Goal: Information Seeking & Learning: Understand process/instructions

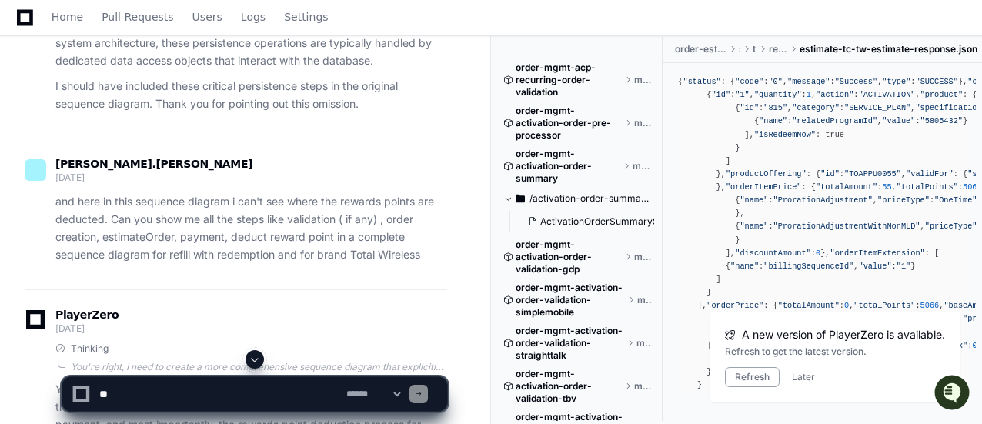
scroll to position [215, 0]
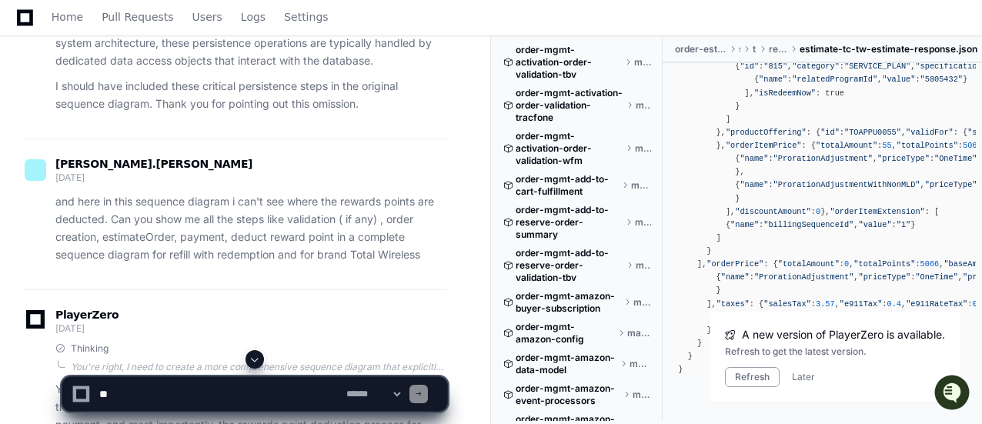
click at [419, 88] on p "I should have included these critical persistence steps in the original sequenc…" at bounding box center [251, 95] width 392 height 35
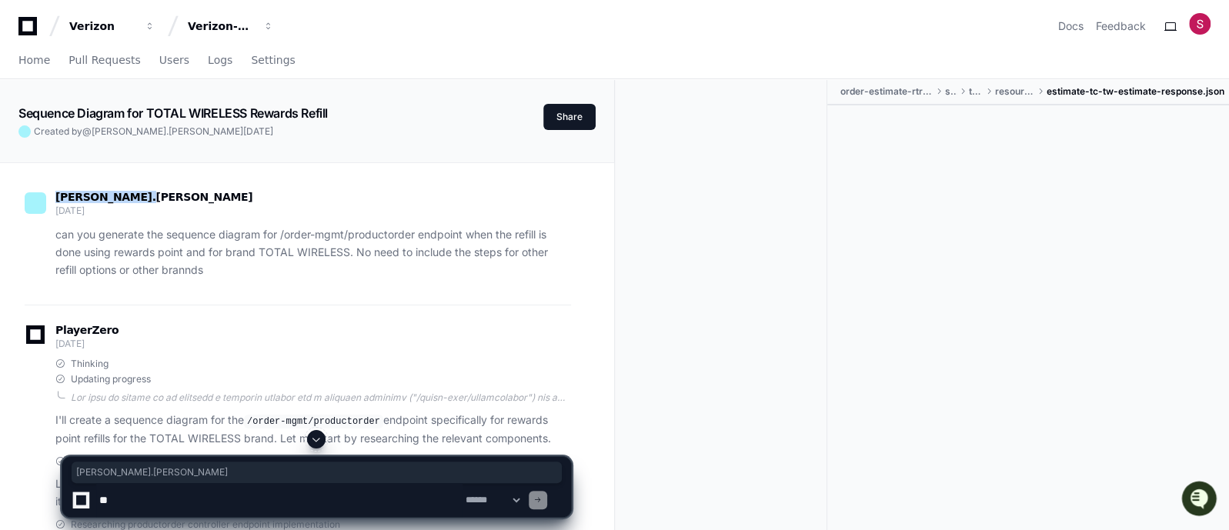
drag, startPoint x: 137, startPoint y: 198, endPoint x: 52, endPoint y: 192, distance: 85.6
click at [52, 192] on div "dipankar.maiti 7 days ago" at bounding box center [298, 205] width 546 height 26
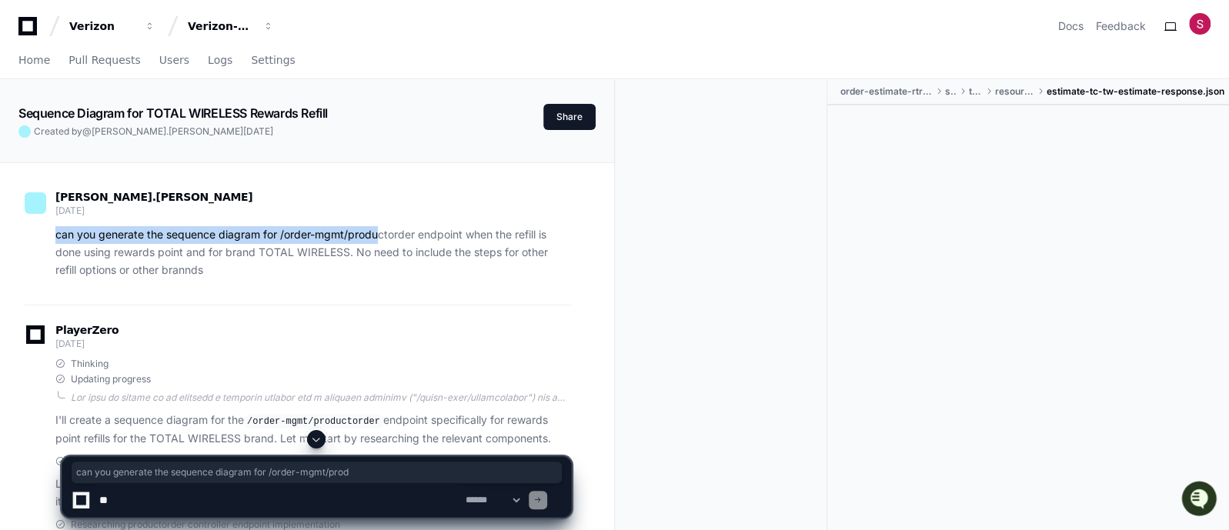
drag, startPoint x: 53, startPoint y: 232, endPoint x: 376, endPoint y: 238, distance: 323.2
click at [376, 238] on div "can you generate the sequence diagram for /order-mgmt/productorder endpoint whe…" at bounding box center [298, 252] width 546 height 52
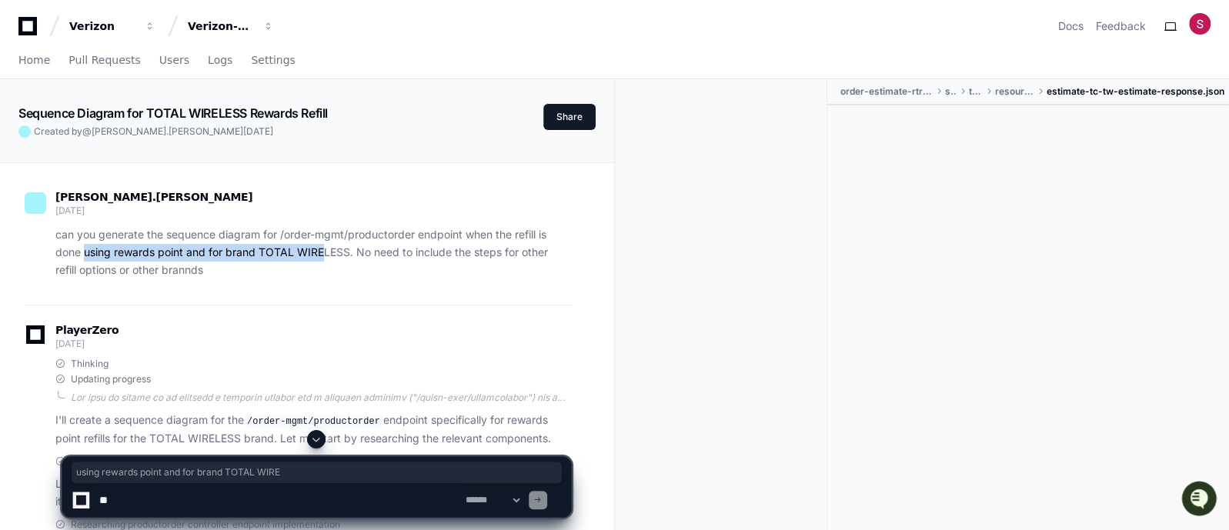
drag, startPoint x: 83, startPoint y: 252, endPoint x: 323, endPoint y: 258, distance: 240.1
click at [323, 258] on p "can you generate the sequence diagram for /order-mgmt/productorder endpoint whe…" at bounding box center [312, 252] width 515 height 52
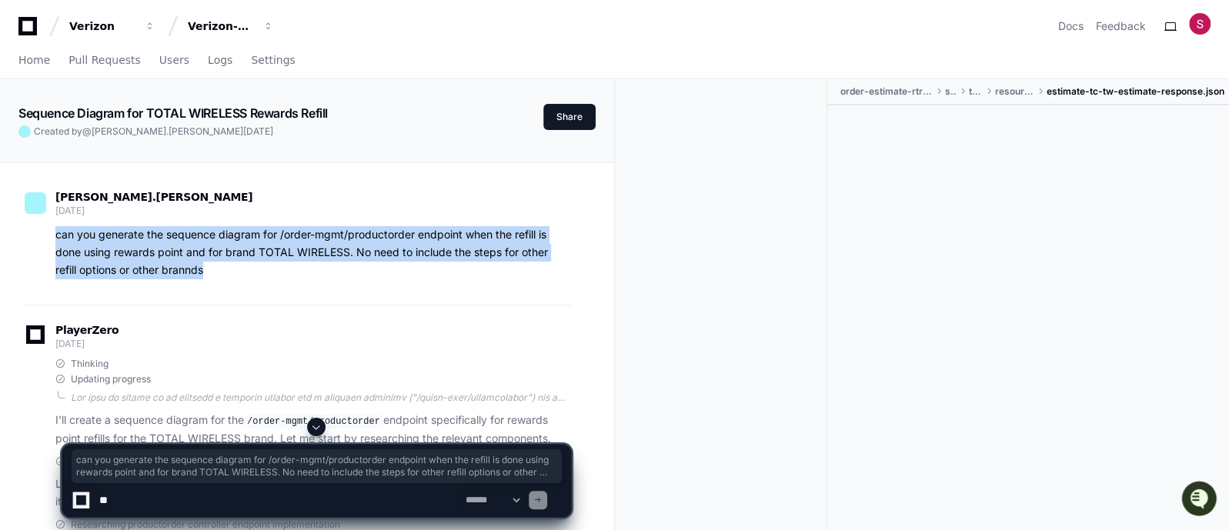
drag, startPoint x: 215, startPoint y: 272, endPoint x: 54, endPoint y: 232, distance: 166.3
click at [54, 232] on div "can you generate the sequence diagram for /order-mgmt/productorder endpoint whe…" at bounding box center [298, 252] width 546 height 52
click at [368, 285] on div "dipankar.maiti 7 days ago can you generate the sequence diagram for /order-mgmt…" at bounding box center [298, 238] width 546 height 132
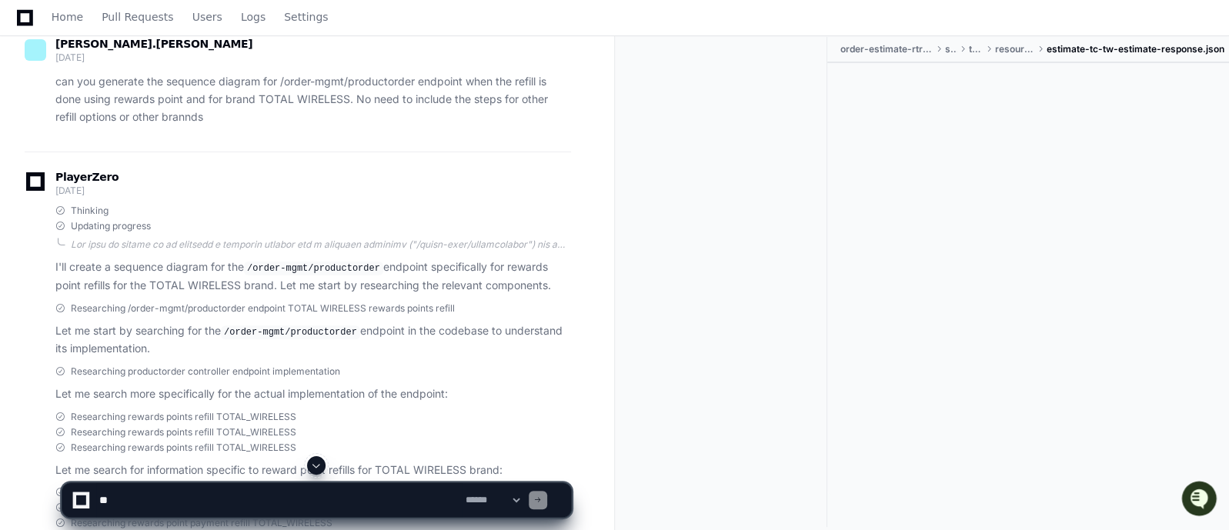
scroll to position [192, 0]
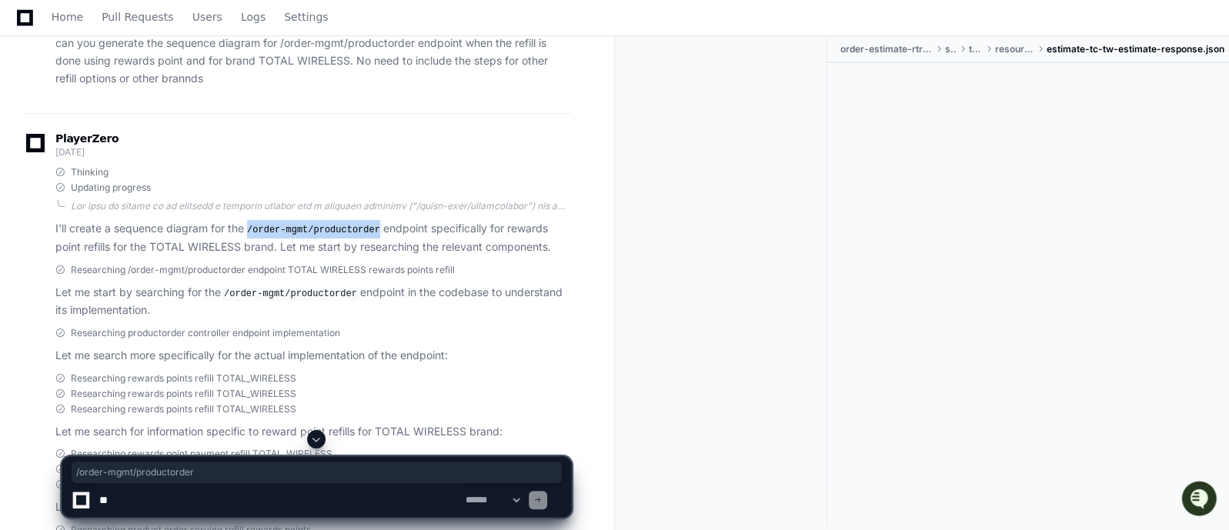
drag, startPoint x: 372, startPoint y: 225, endPoint x: 249, endPoint y: 228, distance: 123.1
click at [249, 228] on code "/order-mgmt/productorder" at bounding box center [313, 230] width 139 height 14
drag, startPoint x: 349, startPoint y: 290, endPoint x: 243, endPoint y: 290, distance: 106.2
click at [243, 290] on code "/order-mgmt/productorder" at bounding box center [290, 294] width 139 height 14
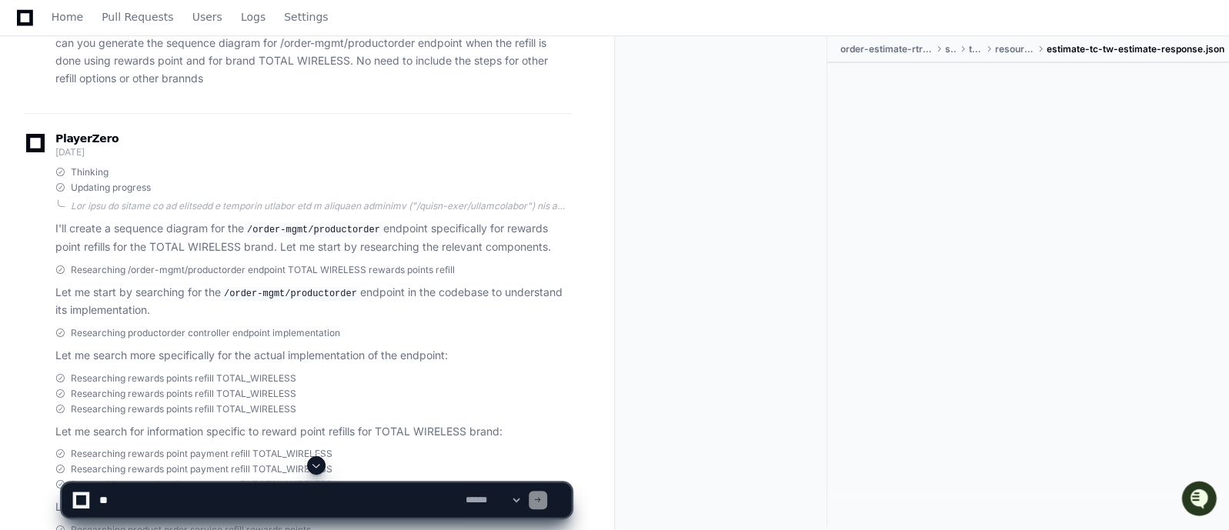
click at [265, 314] on p "Let me start by searching for the /order-mgmt/productorder endpoint in the code…" at bounding box center [312, 301] width 515 height 35
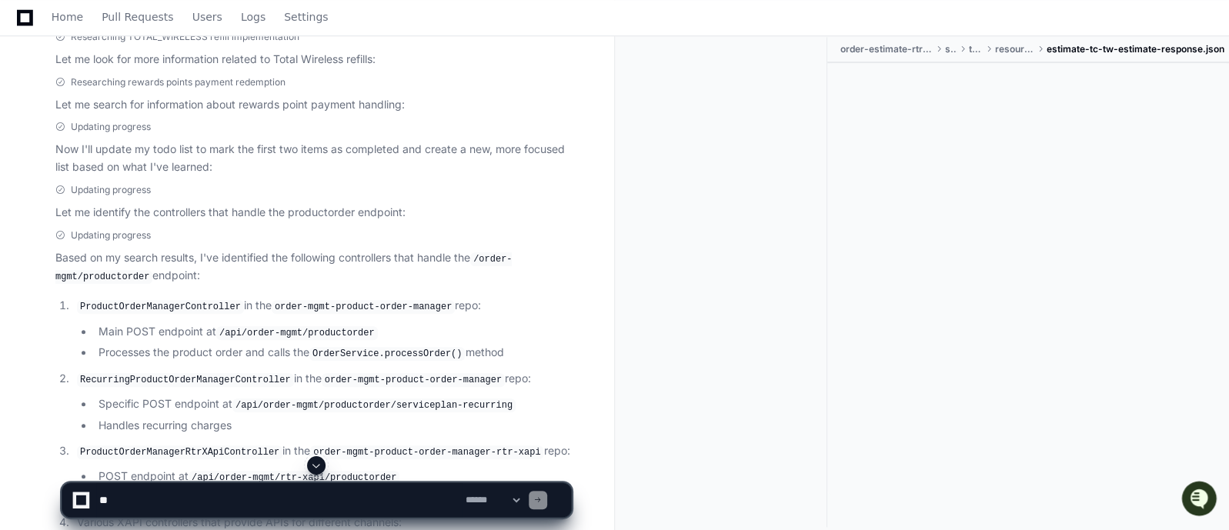
scroll to position [769, 0]
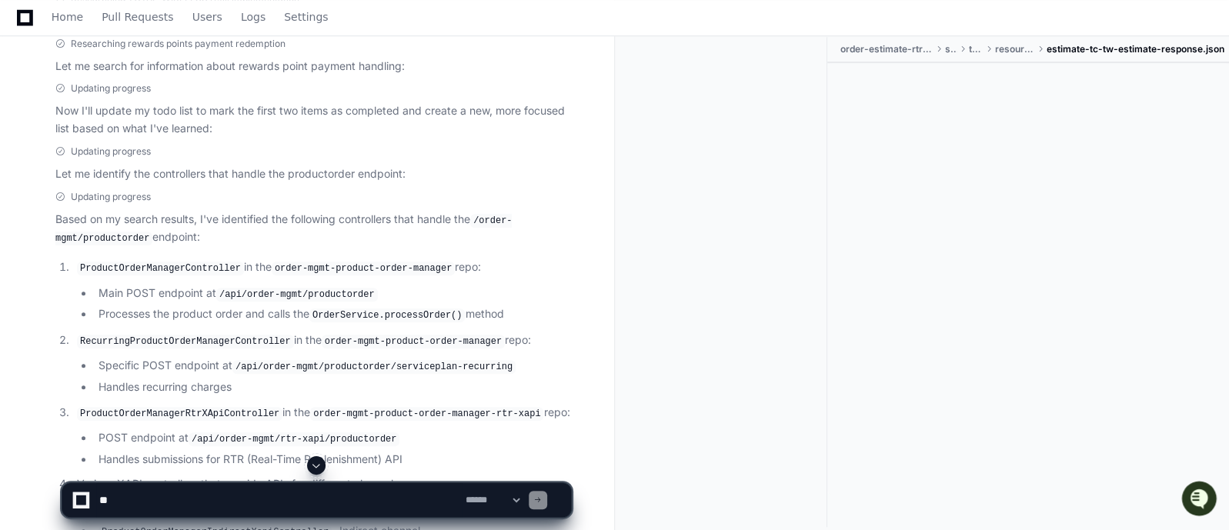
click at [138, 262] on code "ProductOrderManagerController" at bounding box center [160, 269] width 167 height 14
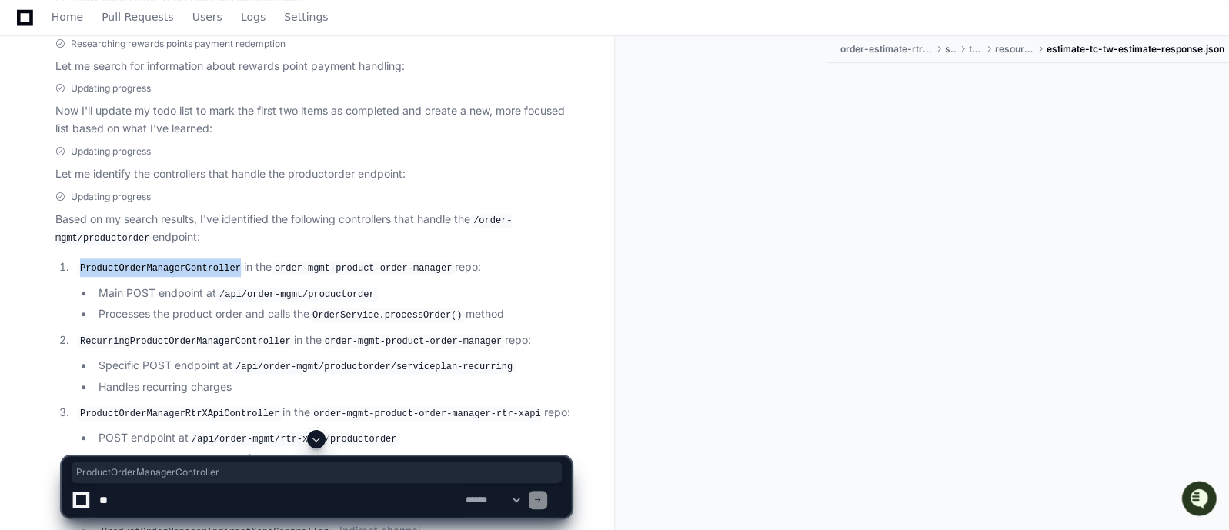
click at [138, 262] on code "ProductOrderManagerController" at bounding box center [160, 269] width 167 height 14
drag, startPoint x: 370, startPoint y: 288, endPoint x: 213, endPoint y: 290, distance: 157.0
click at [213, 290] on li "Main POST endpoint at /api/order-mgmt/productorder" at bounding box center [332, 294] width 477 height 18
click at [462, 285] on li "Main POST endpoint at /api/order-mgmt/productorder" at bounding box center [332, 294] width 477 height 18
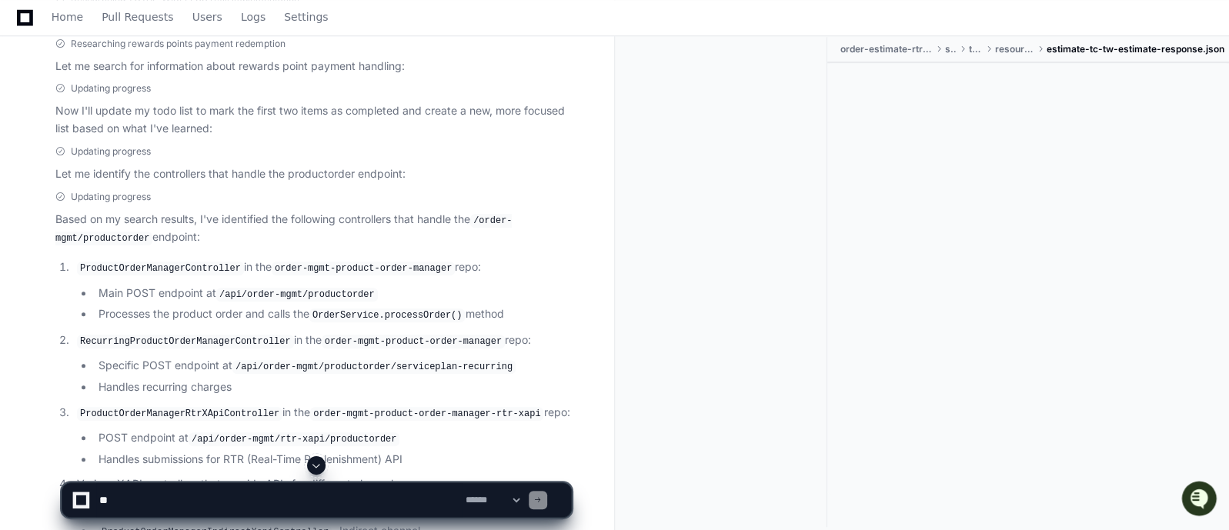
click at [518, 332] on p "RecurringProductOrderManagerController in the order-mgmt-product-order-manager …" at bounding box center [324, 341] width 494 height 18
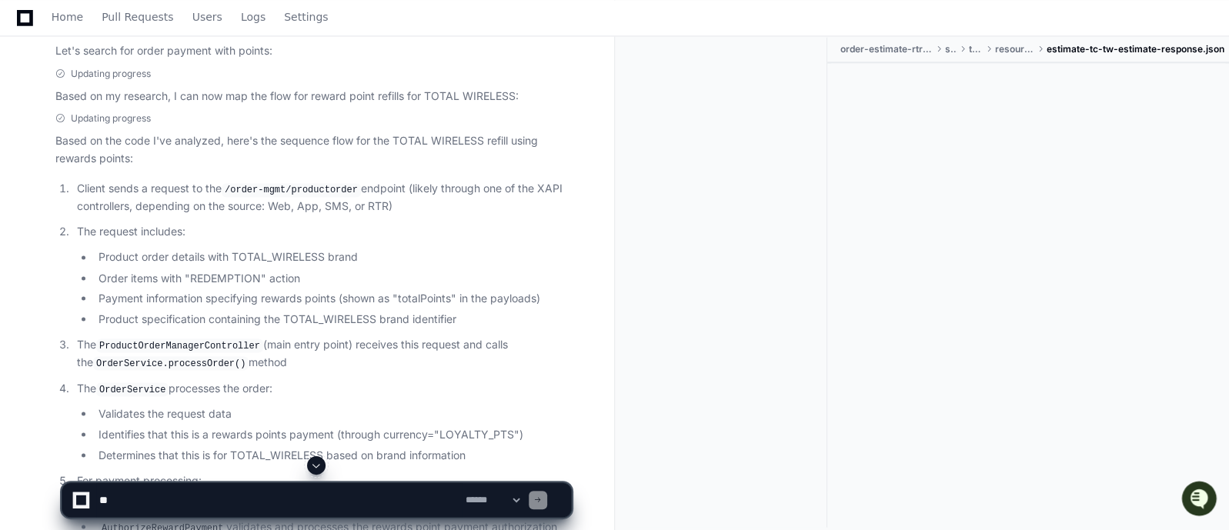
scroll to position [1616, 0]
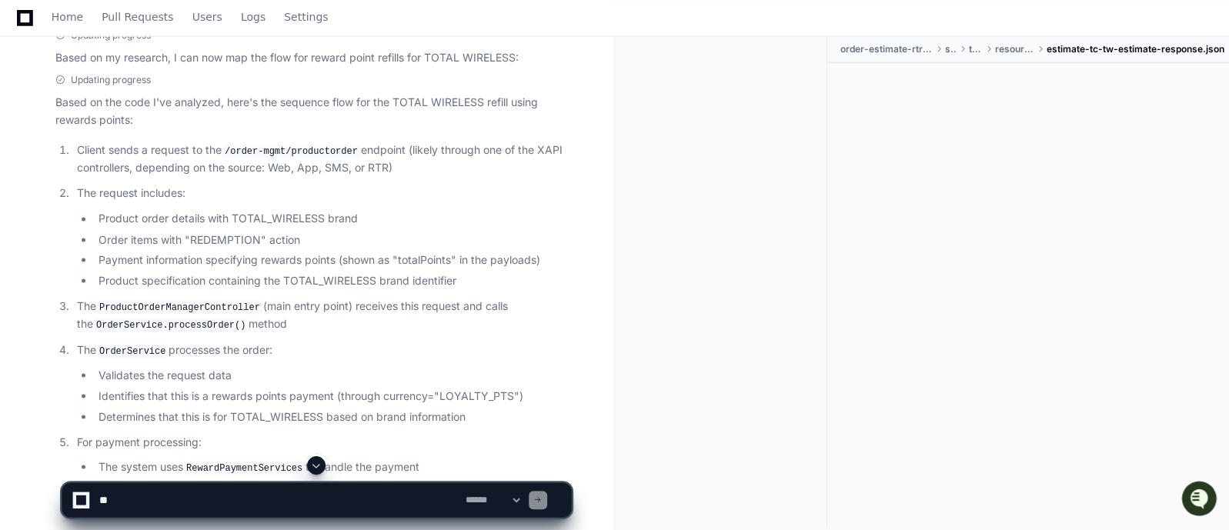
click at [385, 310] on p "The ProductOrderManagerController (main entry point) receives this request and …" at bounding box center [324, 315] width 494 height 36
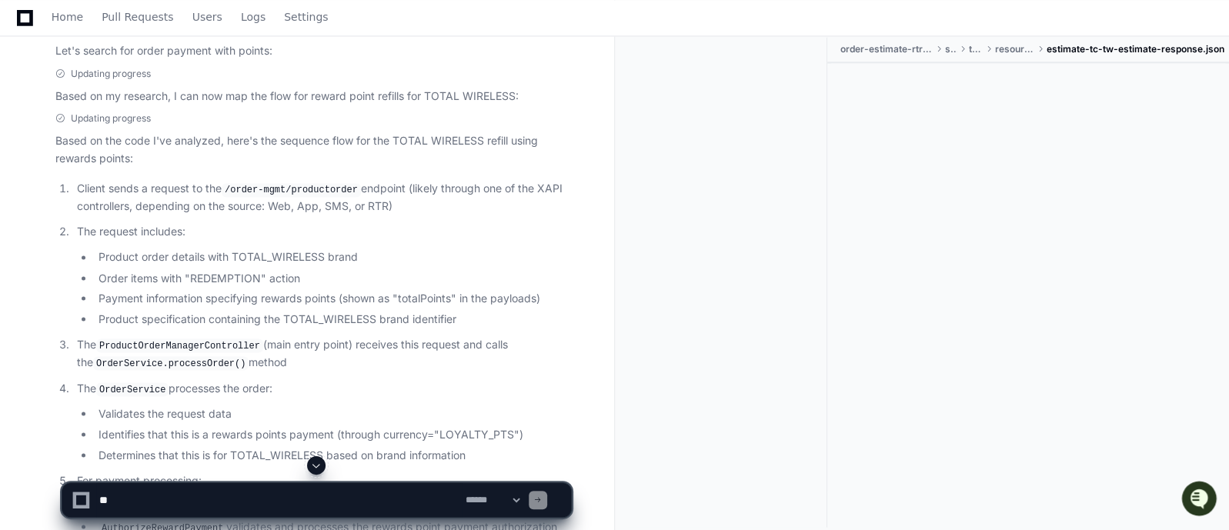
click at [550, 118] on div "Updating progress Based on the code I've analyzed, here's the sequence flow for…" at bounding box center [312, 516] width 515 height 809
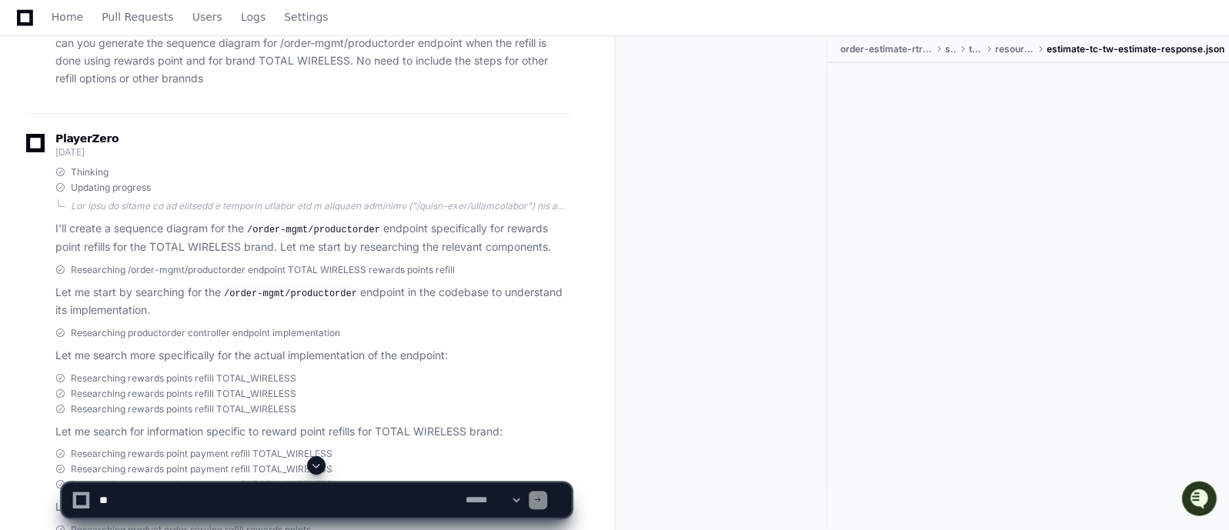
scroll to position [0, 0]
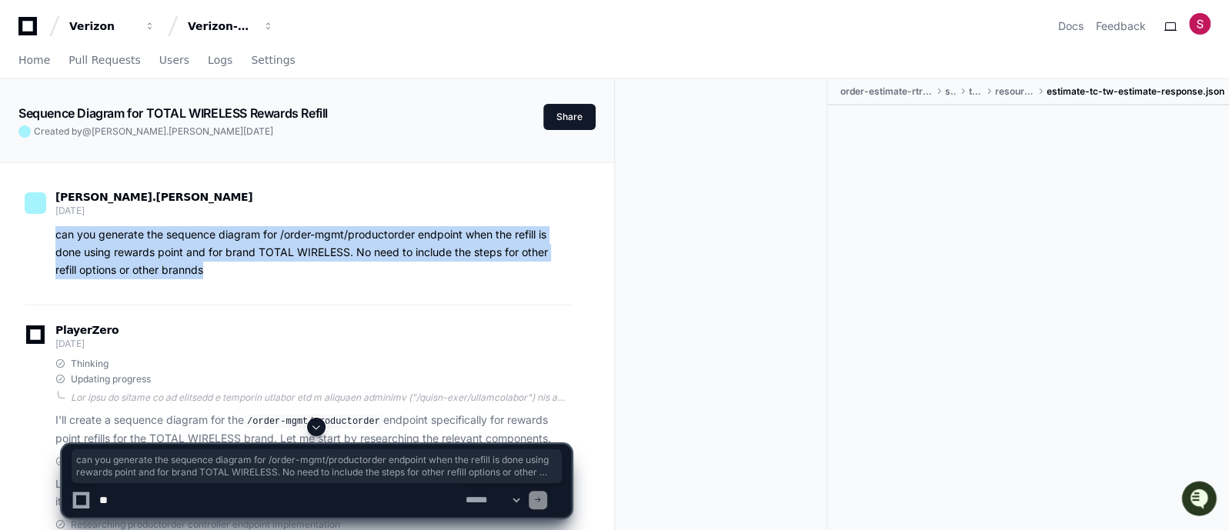
drag, startPoint x: 54, startPoint y: 236, endPoint x: 222, endPoint y: 262, distance: 170.4
click at [222, 262] on div "can you generate the sequence diagram for /order-mgmt/productorder endpoint whe…" at bounding box center [298, 252] width 546 height 52
click at [408, 519] on div "Researching productorder controller endpoint implementation Let me search more …" at bounding box center [312, 538] width 515 height 38
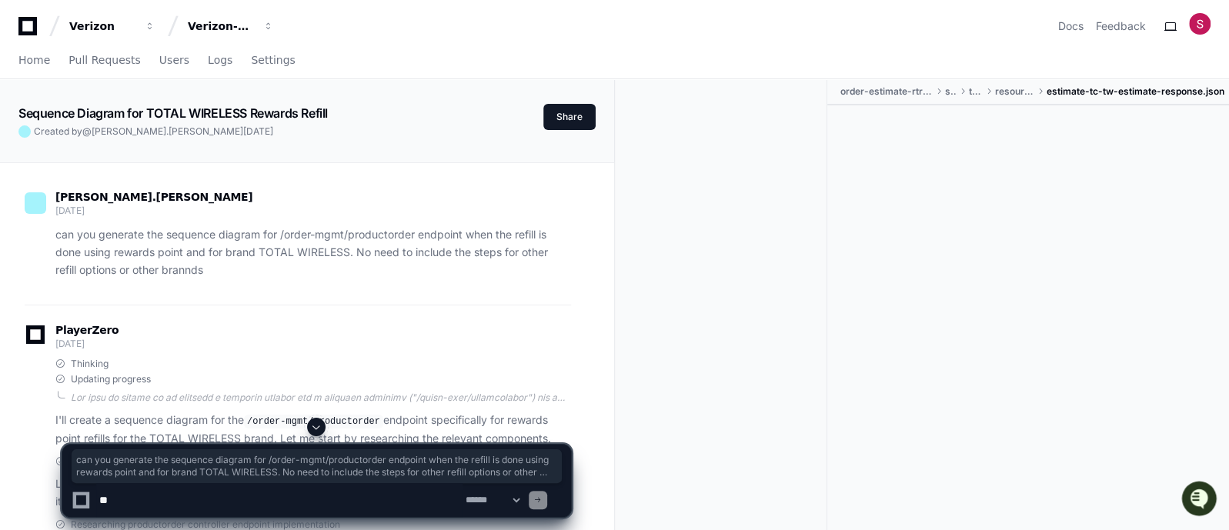
scroll to position [153, 0]
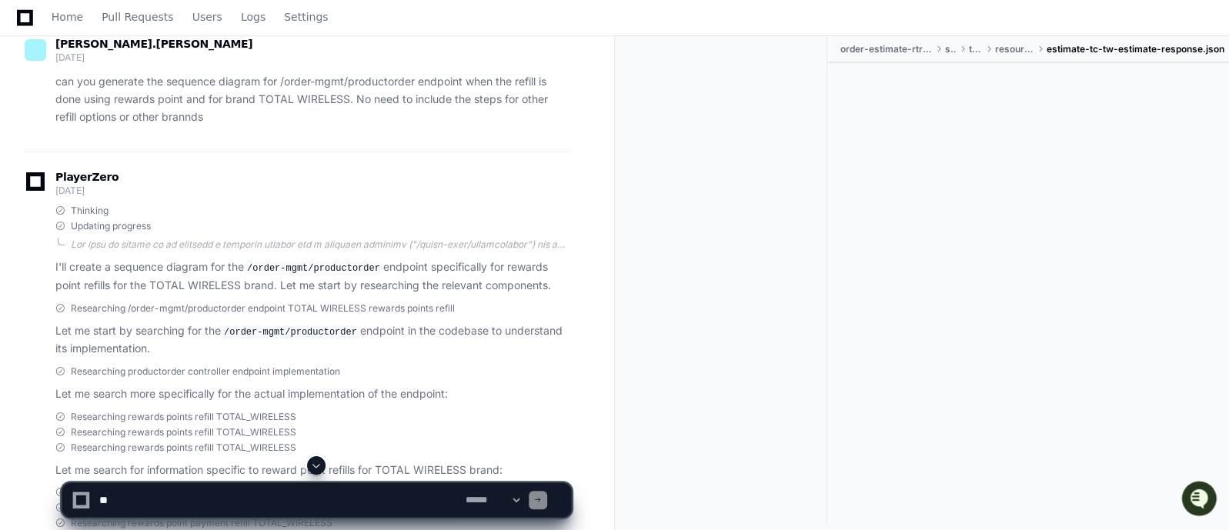
click at [414, 365] on div "Researching productorder controller endpoint implementation" at bounding box center [312, 371] width 515 height 12
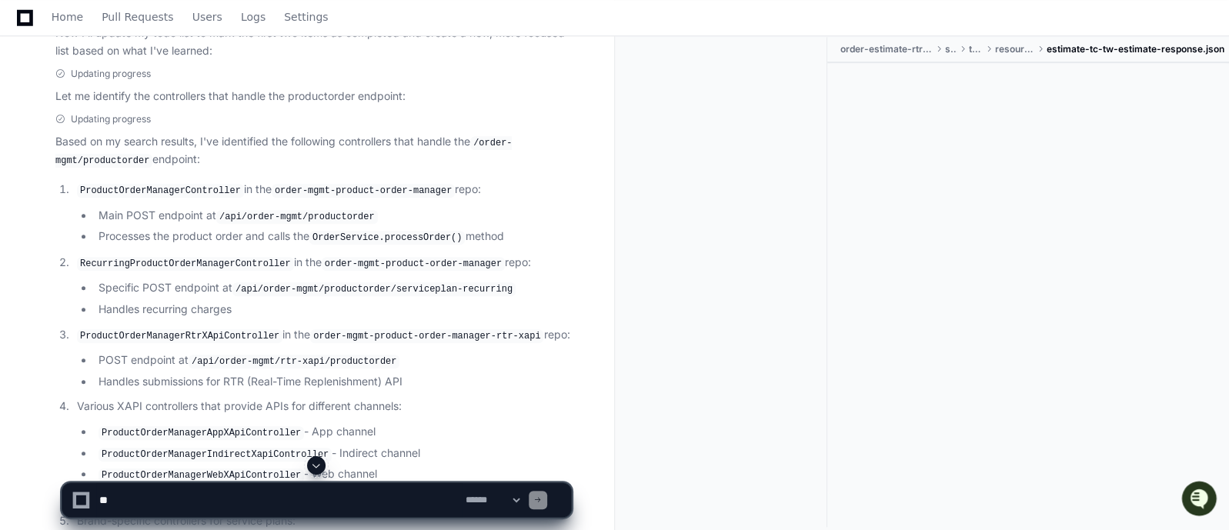
scroll to position [885, 0]
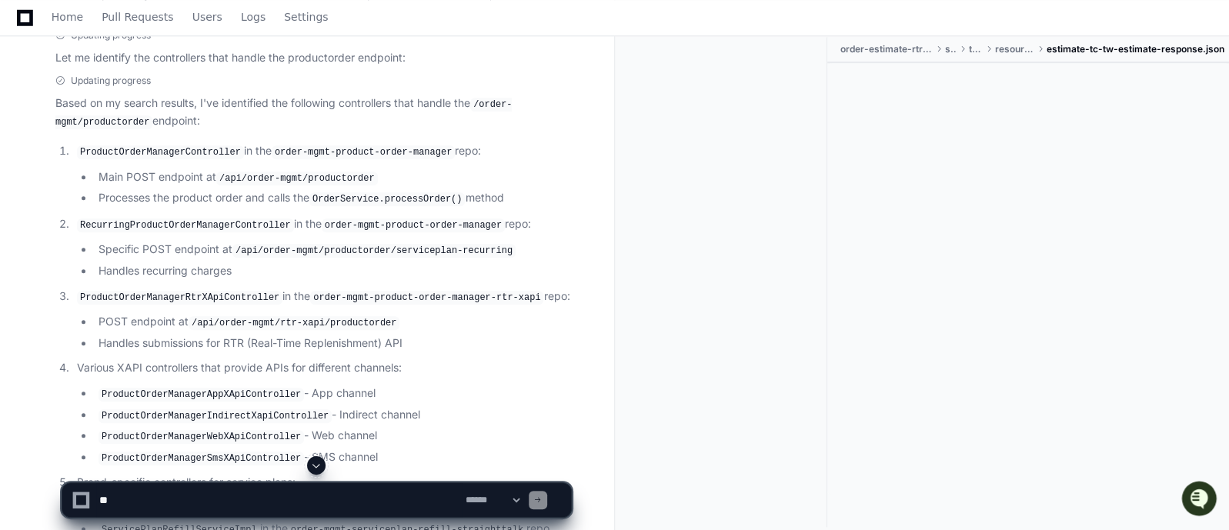
click at [515, 266] on li "Handles recurring charges" at bounding box center [332, 271] width 477 height 18
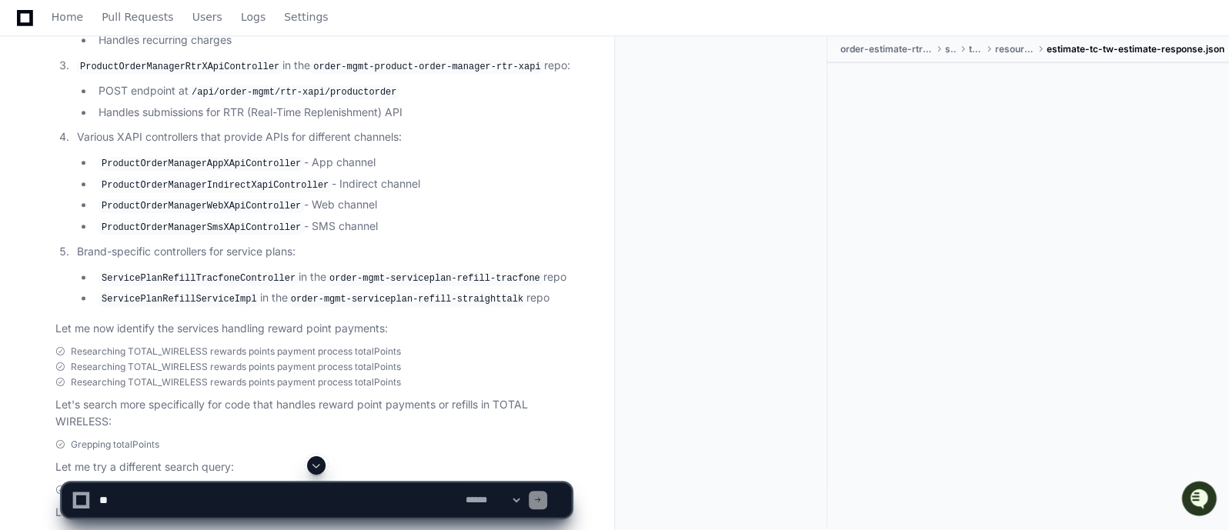
scroll to position [1154, 0]
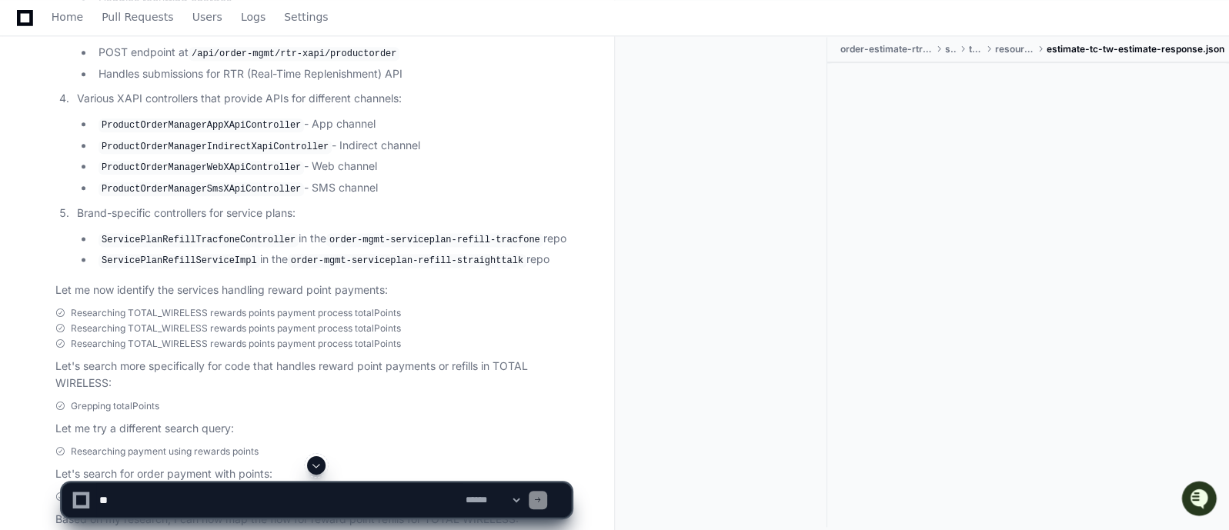
click at [475, 307] on div "Researching TOTAL_WIRELESS rewards points payment process totalPoints" at bounding box center [312, 313] width 515 height 12
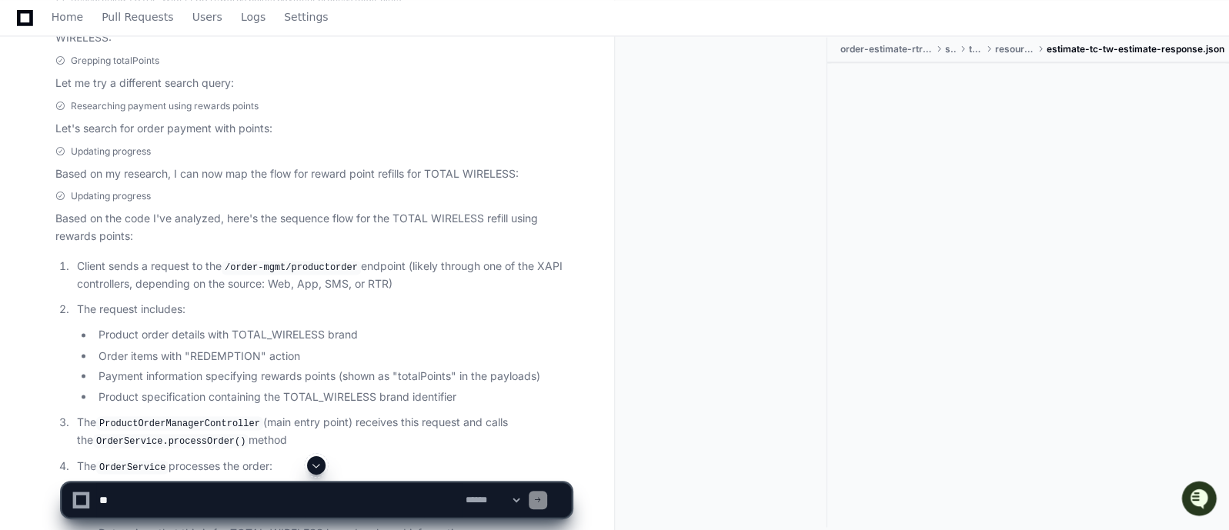
scroll to position [1538, 0]
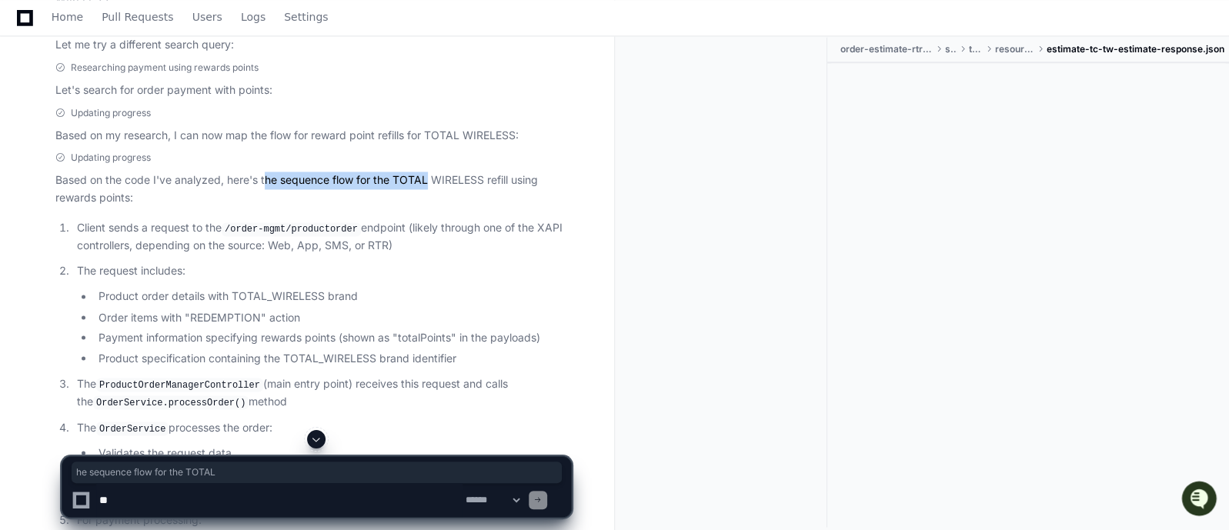
drag, startPoint x: 263, startPoint y: 168, endPoint x: 430, endPoint y: 168, distance: 166.9
click at [430, 172] on p "Based on the code I've analyzed, here's the sequence flow for the TOTAL WIRELES…" at bounding box center [312, 189] width 515 height 35
drag, startPoint x: 142, startPoint y: 185, endPoint x: 120, endPoint y: 182, distance: 22.4
click at [120, 182] on p "Based on the code I've analyzed, here's the sequence flow for the TOTAL WIRELES…" at bounding box center [312, 189] width 515 height 35
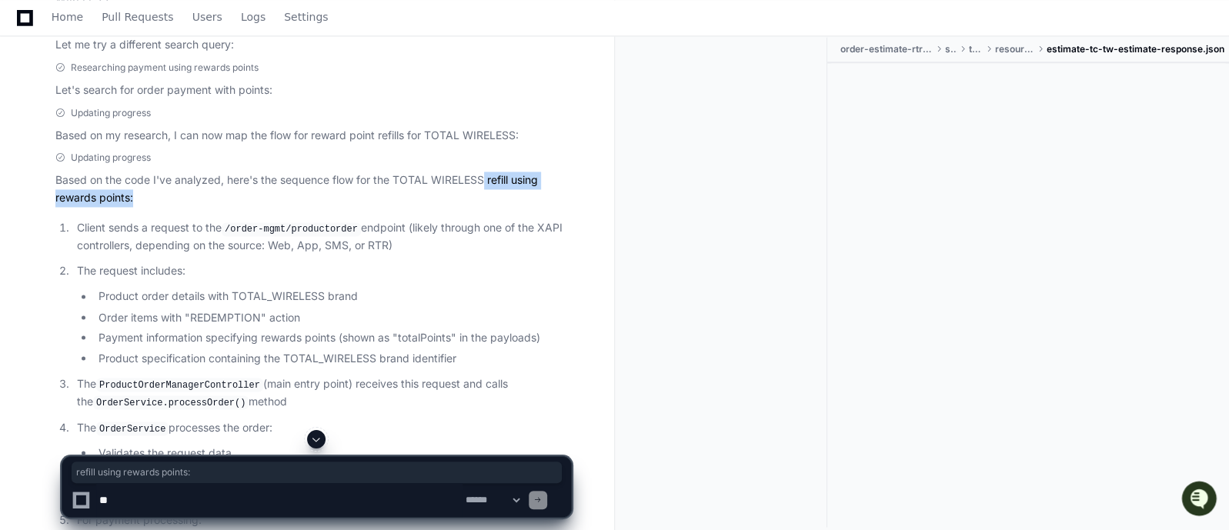
drag, startPoint x: 485, startPoint y: 167, endPoint x: 153, endPoint y: 182, distance: 331.9
click at [153, 182] on p "Based on the code I've analyzed, here's the sequence flow for the TOTAL WIRELES…" at bounding box center [312, 189] width 515 height 35
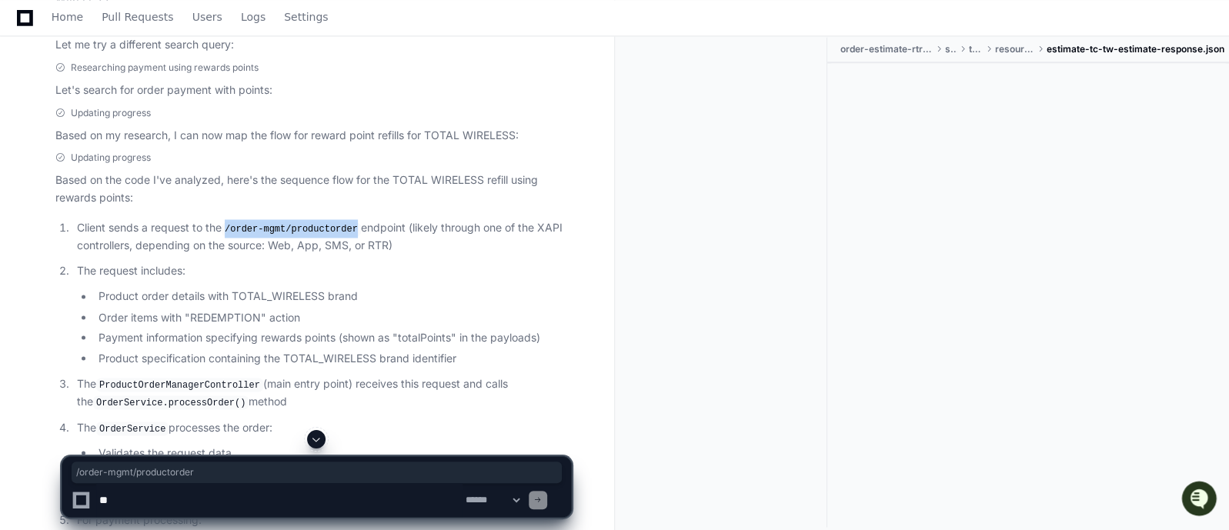
drag, startPoint x: 350, startPoint y: 218, endPoint x: 226, endPoint y: 215, distance: 123.9
click at [226, 222] on code "/order-mgmt/productorder" at bounding box center [291, 229] width 139 height 14
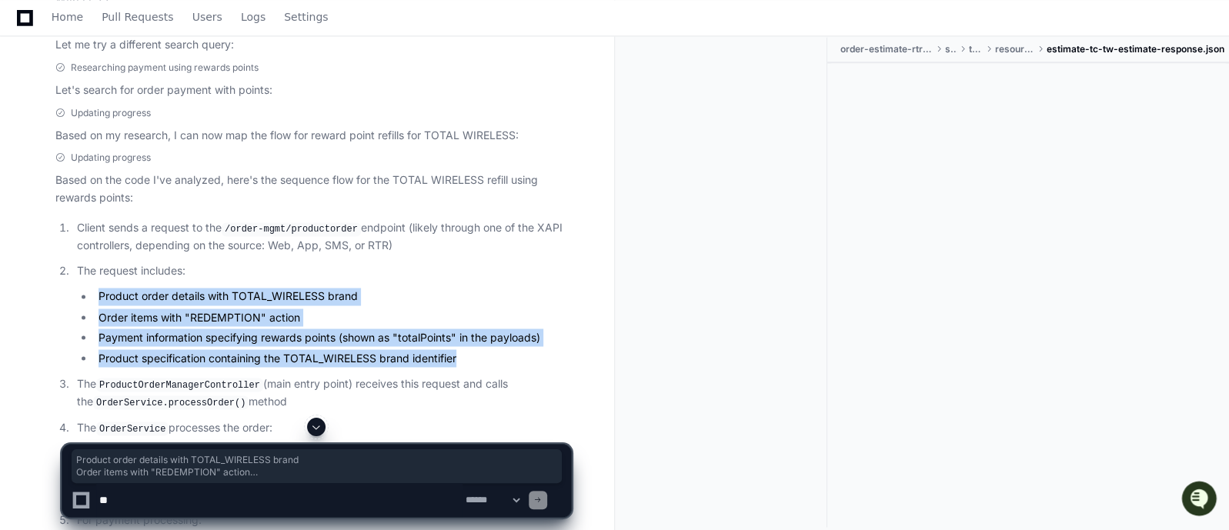
drag, startPoint x: 96, startPoint y: 279, endPoint x: 480, endPoint y: 348, distance: 390.0
click at [480, 348] on ul "Product order details with TOTAL_WIRELESS brand Order items with "REDEMPTION" a…" at bounding box center [324, 327] width 494 height 79
click at [484, 349] on li "Product specification containing the TOTAL_WIRELESS brand identifier" at bounding box center [332, 358] width 477 height 18
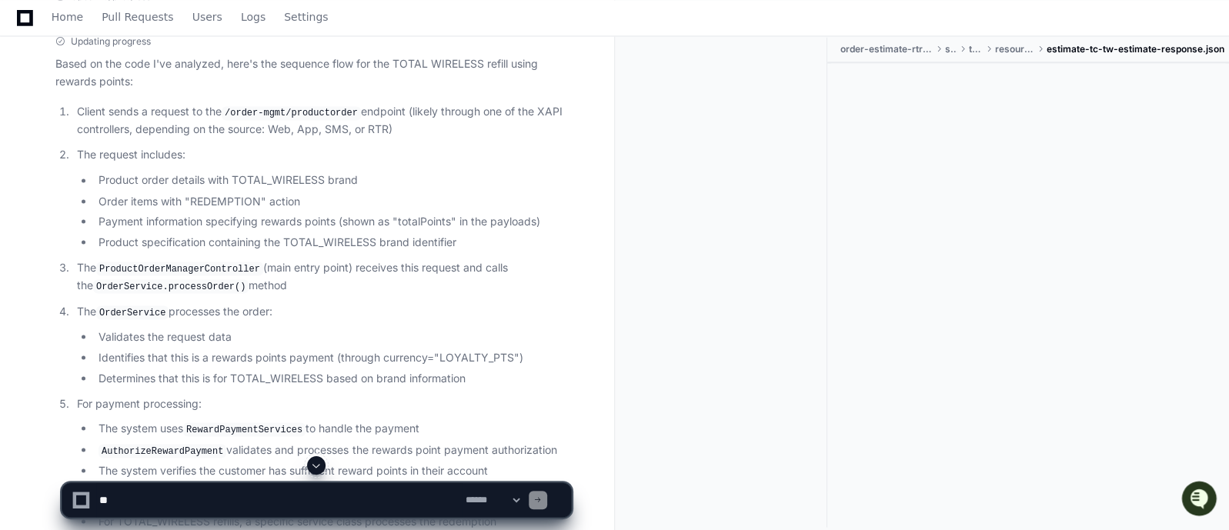
scroll to position [1693, 0]
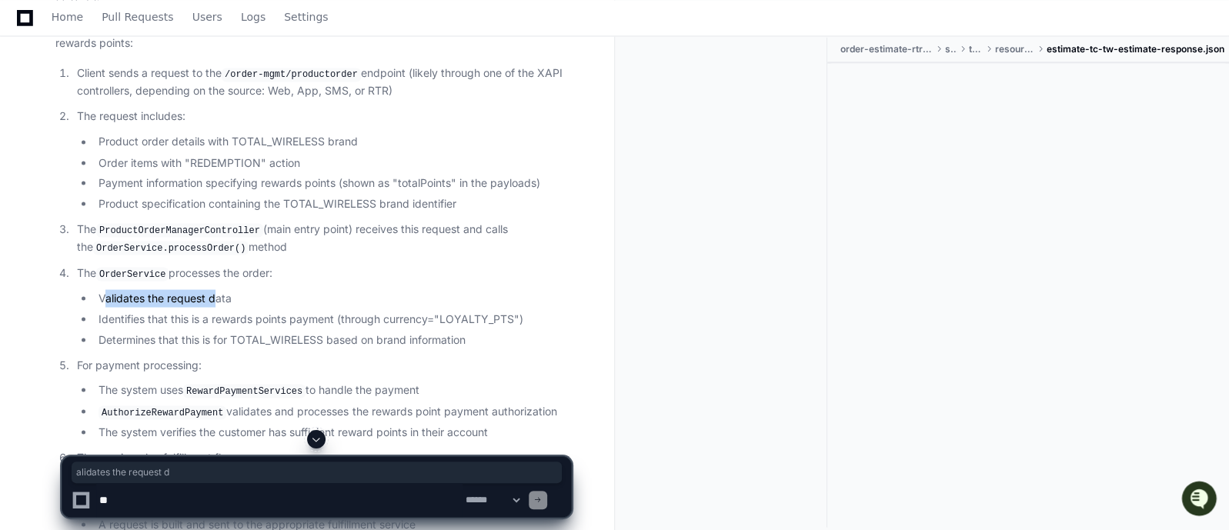
drag, startPoint x: 107, startPoint y: 286, endPoint x: 216, endPoint y: 284, distance: 109.3
click at [216, 289] on li "Validates the request data" at bounding box center [332, 298] width 477 height 18
drag, startPoint x: 127, startPoint y: 310, endPoint x: 322, endPoint y: 305, distance: 195.5
click at [322, 310] on li "Identifies that this is a rewards points payment (through currency="LOYALTY_PTS…" at bounding box center [332, 319] width 477 height 18
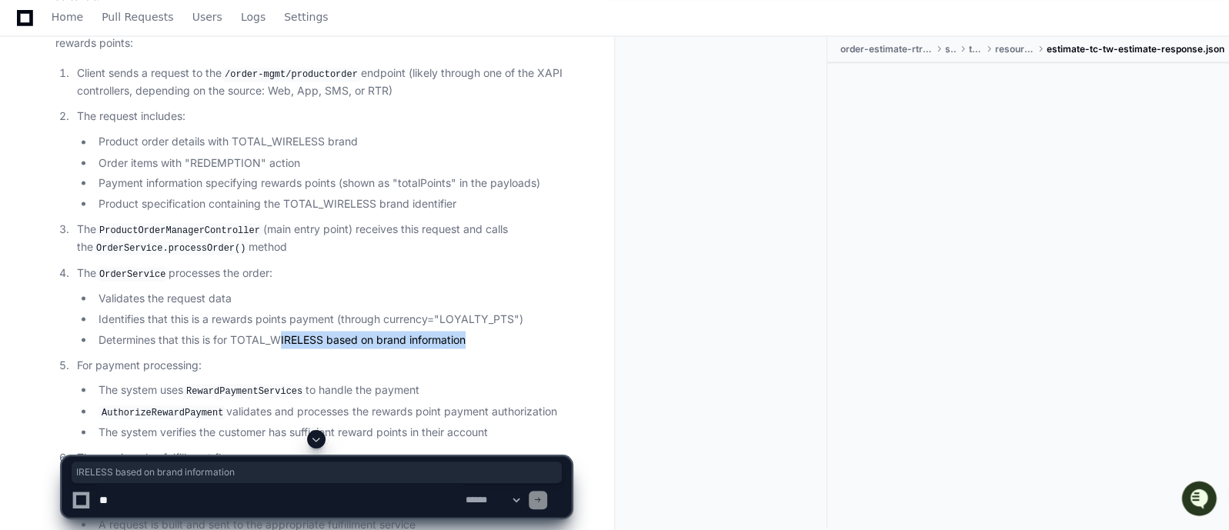
drag, startPoint x: 475, startPoint y: 321, endPoint x: 282, endPoint y: 319, distance: 193.1
click at [282, 331] on li "Determines that this is for TOTAL_WIRELESS based on brand information" at bounding box center [332, 340] width 477 height 18
click at [248, 356] on p "For payment processing:" at bounding box center [324, 365] width 494 height 18
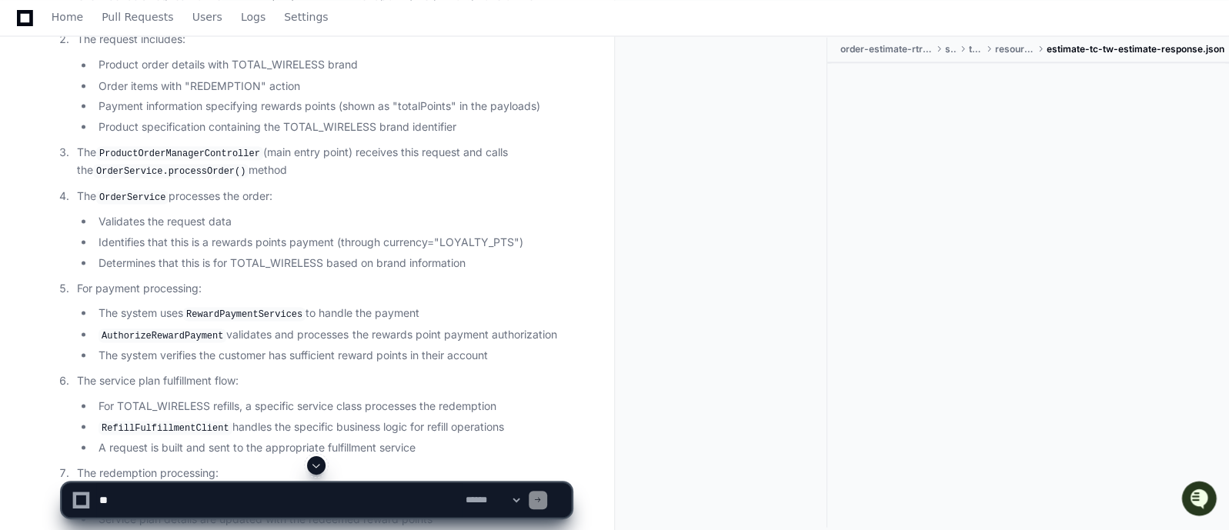
scroll to position [1808, 0]
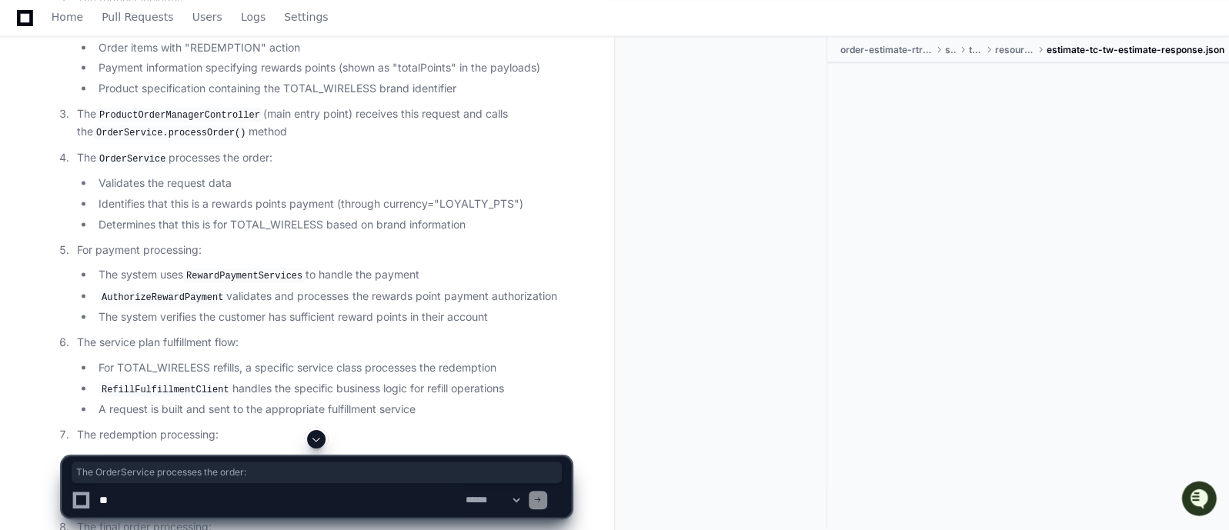
drag, startPoint x: 281, startPoint y: 142, endPoint x: 78, endPoint y: 140, distance: 203.1
click at [78, 148] on p "The OrderService processes the order:" at bounding box center [324, 157] width 494 height 18
click at [204, 241] on p "For payment processing:" at bounding box center [324, 250] width 494 height 18
drag, startPoint x: 189, startPoint y: 259, endPoint x: 298, endPoint y: 258, distance: 108.5
click at [298, 268] on code "RewardPaymentServices" at bounding box center [244, 275] width 122 height 14
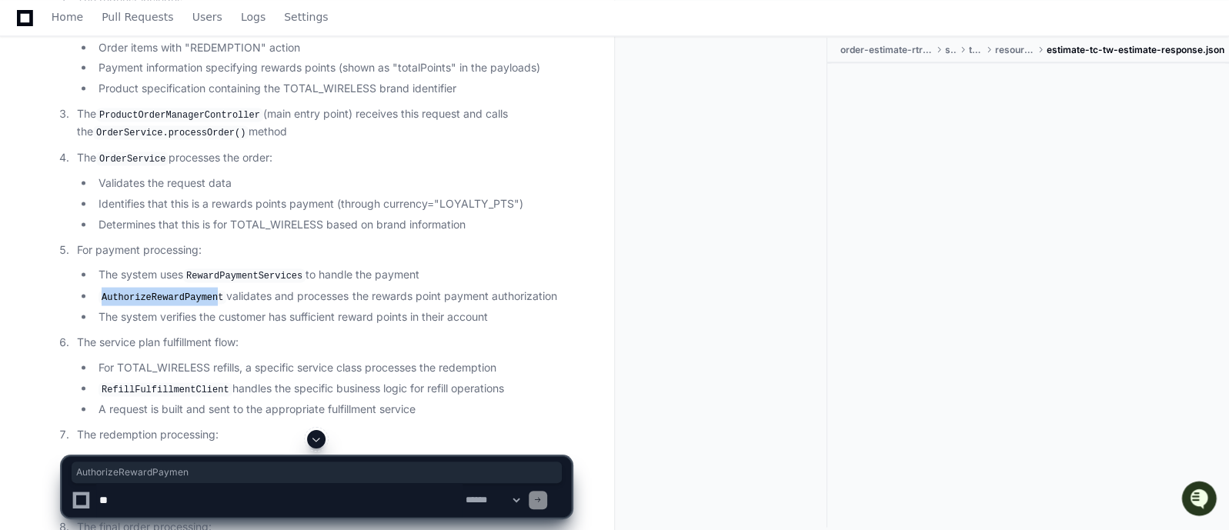
drag, startPoint x: 102, startPoint y: 284, endPoint x: 208, endPoint y: 283, distance: 106.2
click at [208, 290] on code "AuthorizeRewardPayment" at bounding box center [162, 297] width 128 height 14
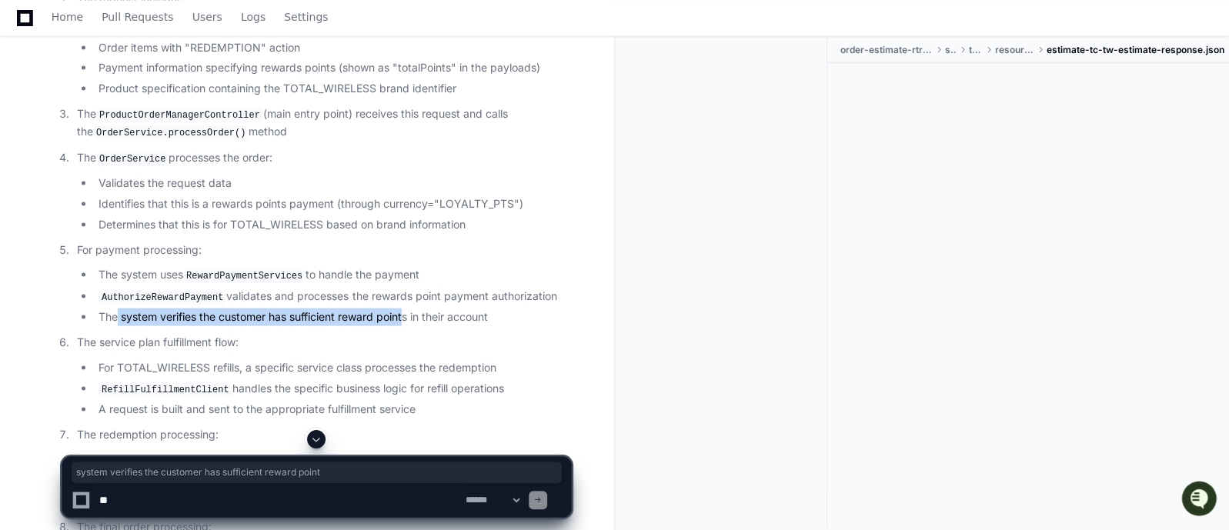
drag, startPoint x: 118, startPoint y: 299, endPoint x: 405, endPoint y: 302, distance: 287.7
click at [405, 308] on li "The system verifies the customer has sufficient reward points in their account" at bounding box center [332, 317] width 477 height 18
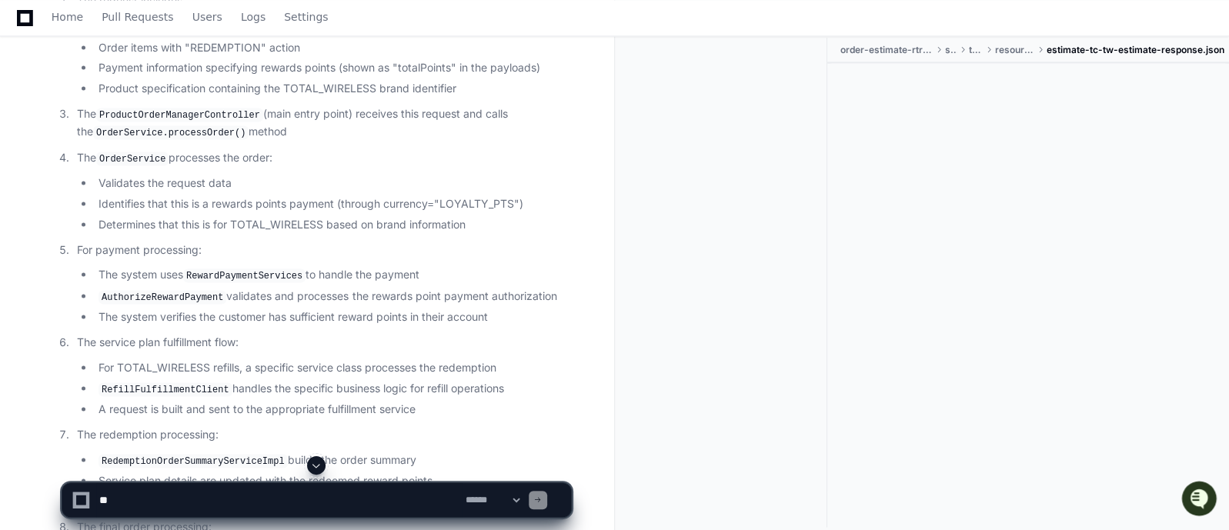
click at [502, 308] on li "The system verifies the customer has sufficient reward points in their account" at bounding box center [332, 317] width 477 height 18
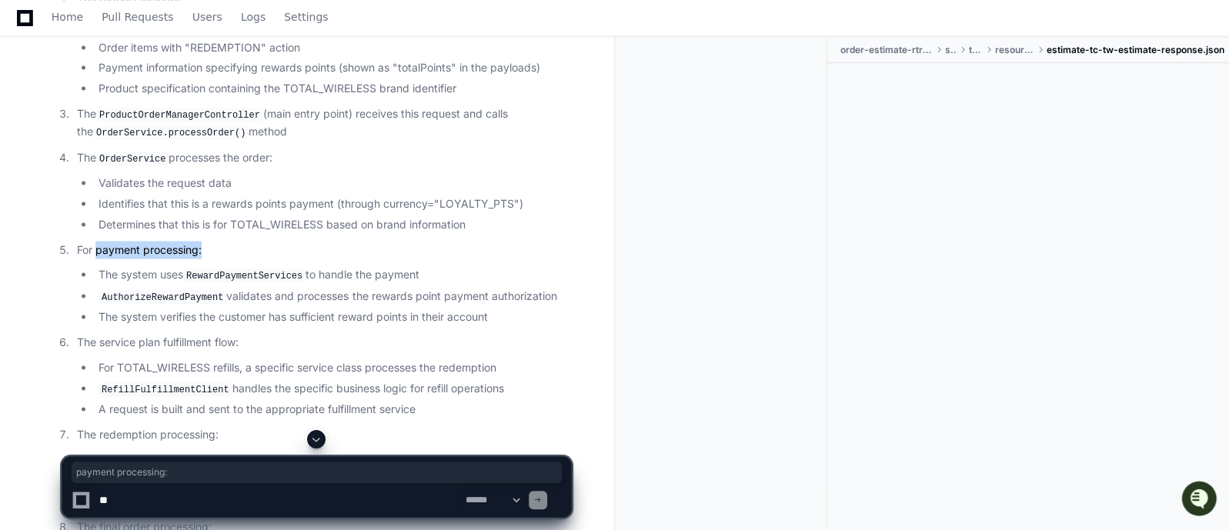
drag, startPoint x: 204, startPoint y: 233, endPoint x: 95, endPoint y: 232, distance: 109.3
click at [95, 241] on p "For payment processing:" at bounding box center [324, 250] width 494 height 18
drag, startPoint x: 192, startPoint y: 262, endPoint x: 299, endPoint y: 262, distance: 106.2
click at [299, 268] on code "RewardPaymentServices" at bounding box center [244, 275] width 122 height 14
click at [442, 265] on li "The system uses RewardPaymentServices to handle the payment" at bounding box center [332, 274] width 477 height 18
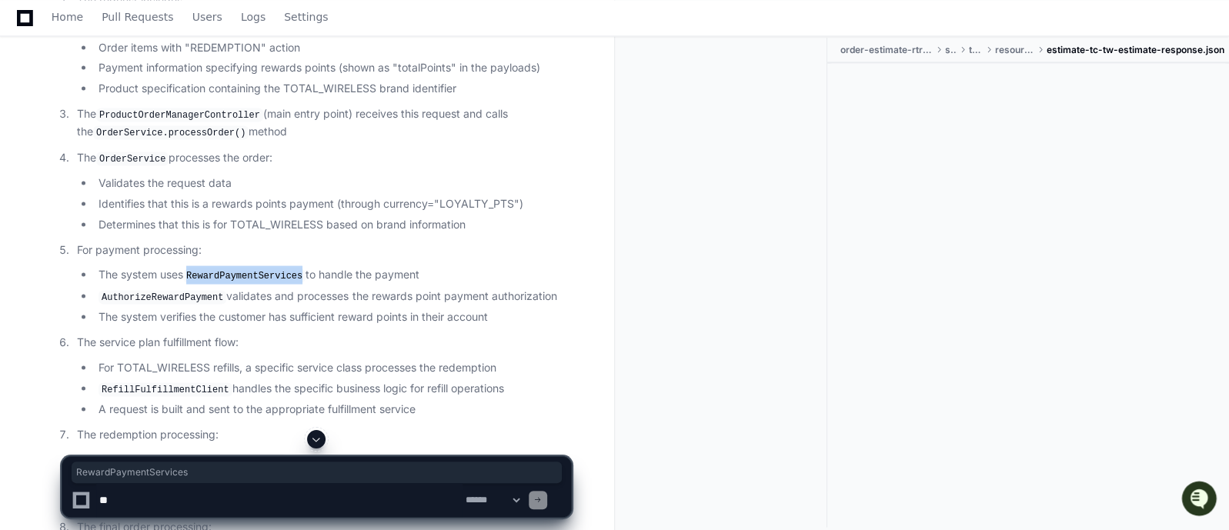
drag, startPoint x: 299, startPoint y: 262, endPoint x: 184, endPoint y: 263, distance: 114.6
click at [184, 265] on li "The system uses RewardPaymentServices to handle the payment" at bounding box center [332, 274] width 477 height 18
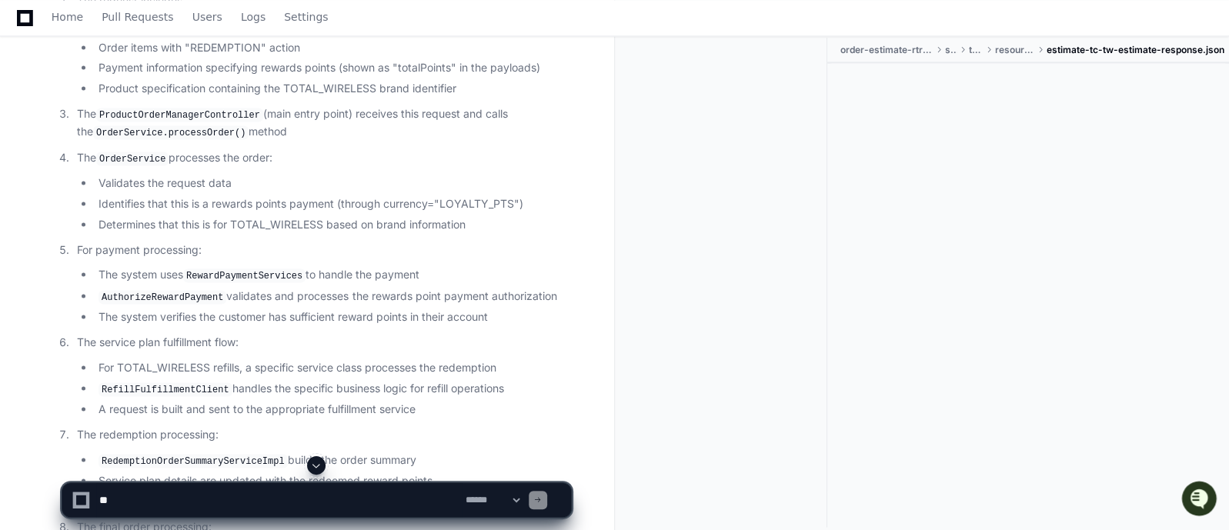
drag, startPoint x: 76, startPoint y: 238, endPoint x: 188, endPoint y: 227, distance: 112.1
click at [188, 241] on p "For payment processing:" at bounding box center [324, 250] width 494 height 18
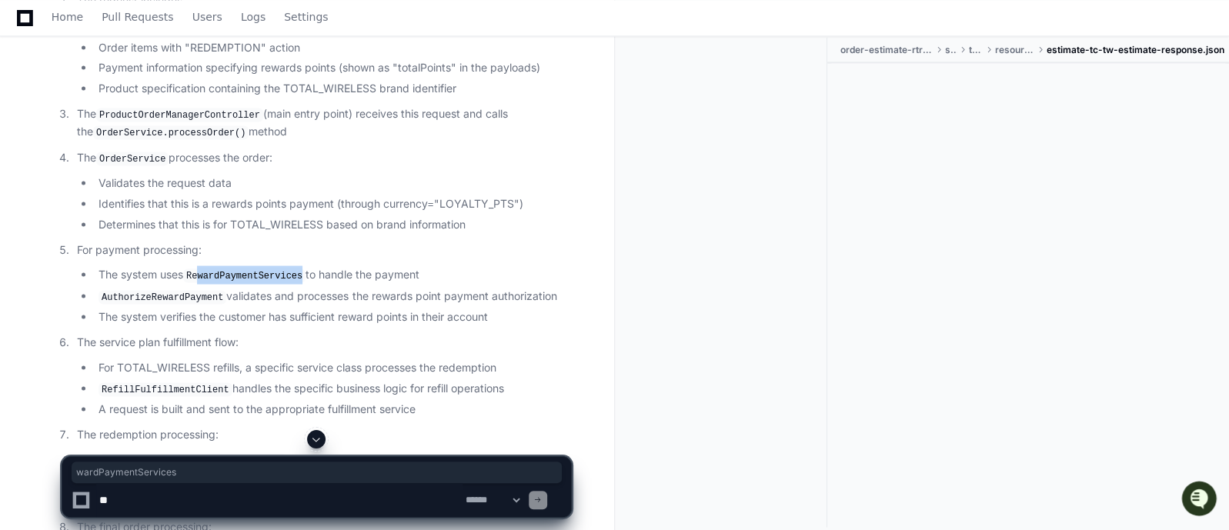
drag, startPoint x: 301, startPoint y: 263, endPoint x: 200, endPoint y: 262, distance: 100.8
click at [200, 265] on li "The system uses RewardPaymentServices to handle the payment" at bounding box center [332, 274] width 477 height 18
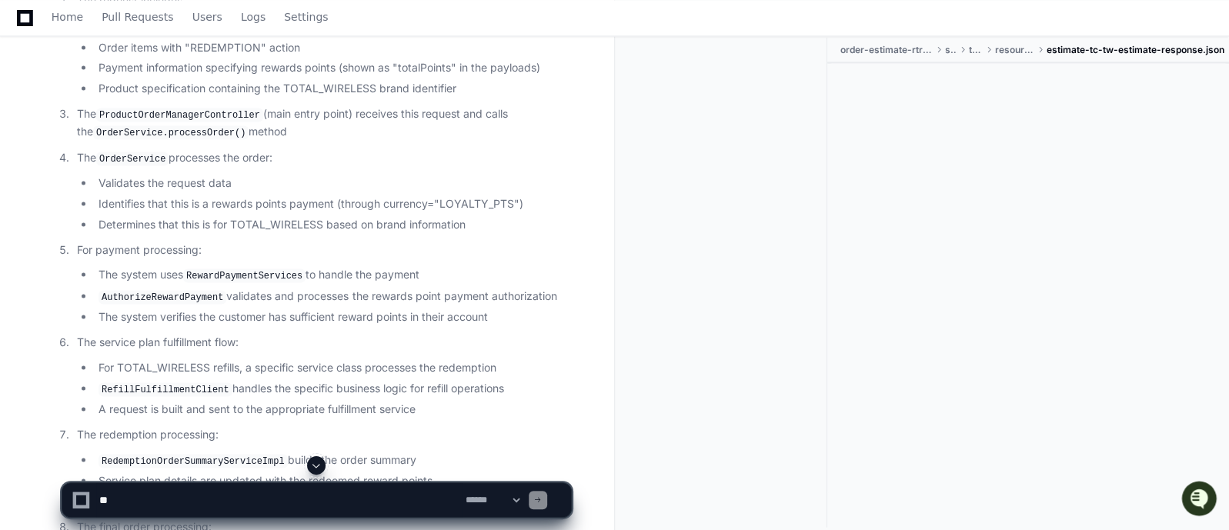
click at [425, 266] on li "The system uses RewardPaymentServices to handle the payment" at bounding box center [332, 274] width 477 height 18
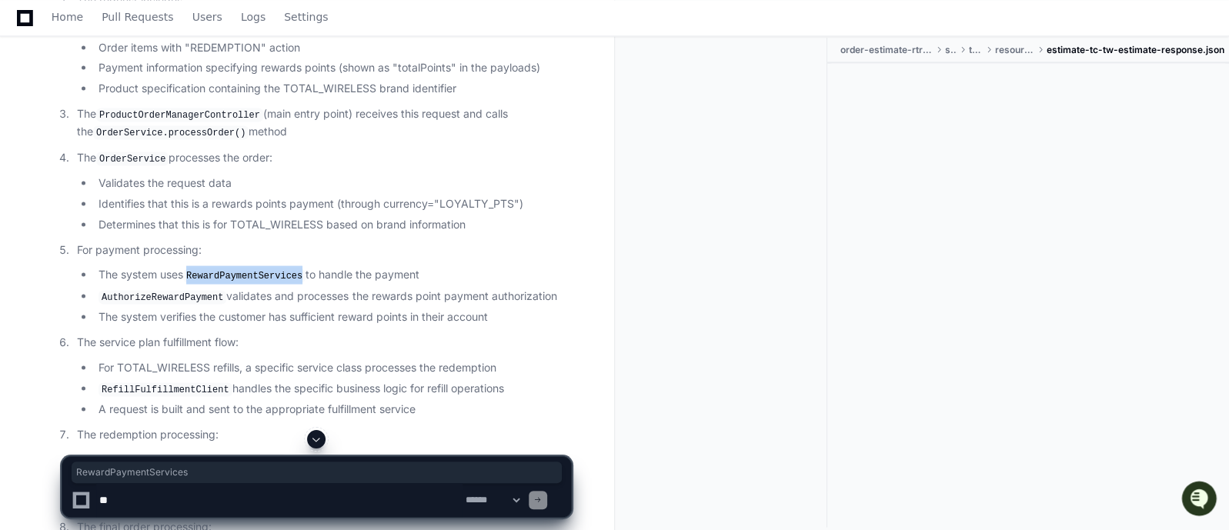
drag, startPoint x: 185, startPoint y: 259, endPoint x: 300, endPoint y: 265, distance: 115.5
click at [300, 265] on li "The system uses RewardPaymentServices to handle the payment" at bounding box center [332, 274] width 477 height 18
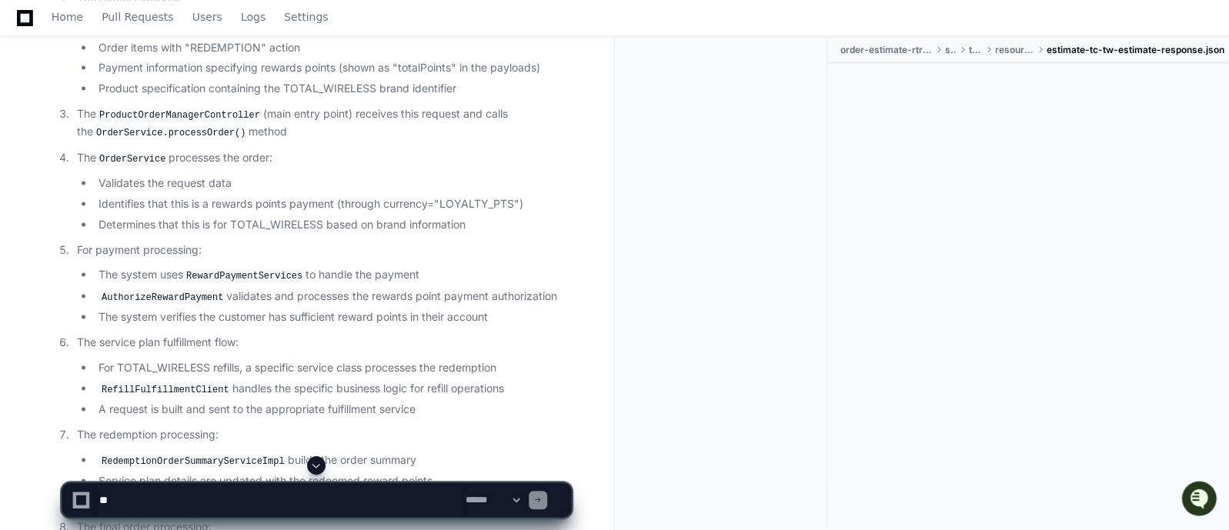
click at [242, 270] on ul "The system uses RewardPaymentServices to handle the payment AuthorizeRewardPaym…" at bounding box center [324, 295] width 494 height 60
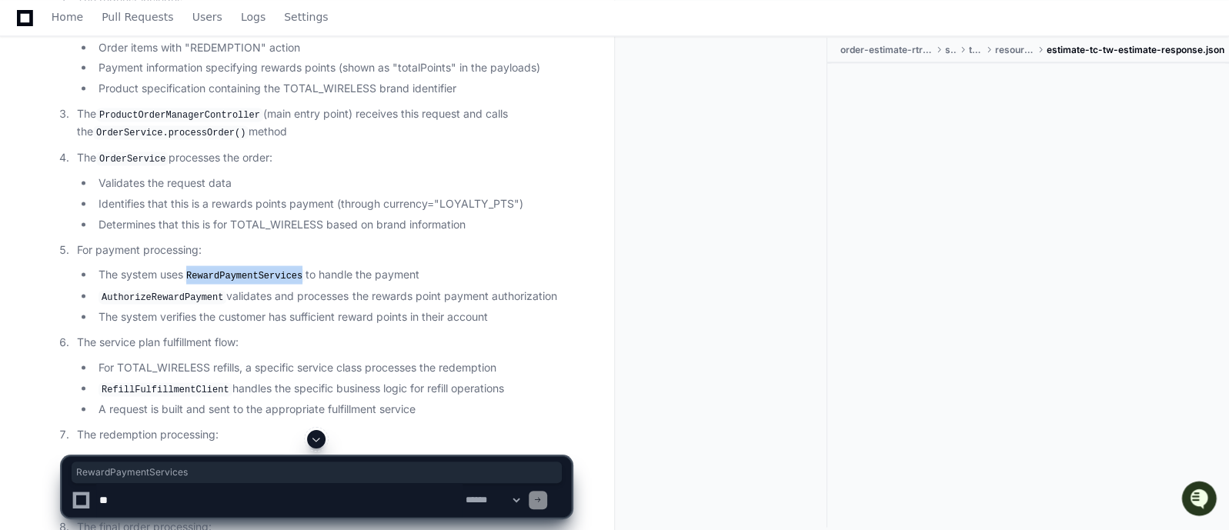
drag, startPoint x: 300, startPoint y: 263, endPoint x: 184, endPoint y: 262, distance: 116.2
click at [184, 265] on li "The system uses RewardPaymentServices to handle the payment" at bounding box center [332, 274] width 477 height 18
drag, startPoint x: 73, startPoint y: 235, endPoint x: 220, endPoint y: 232, distance: 147.0
click at [220, 241] on li "For payment processing: The system uses RewardPaymentServices to handle the pay…" at bounding box center [321, 283] width 499 height 85
drag, startPoint x: 299, startPoint y: 263, endPoint x: 191, endPoint y: 261, distance: 107.7
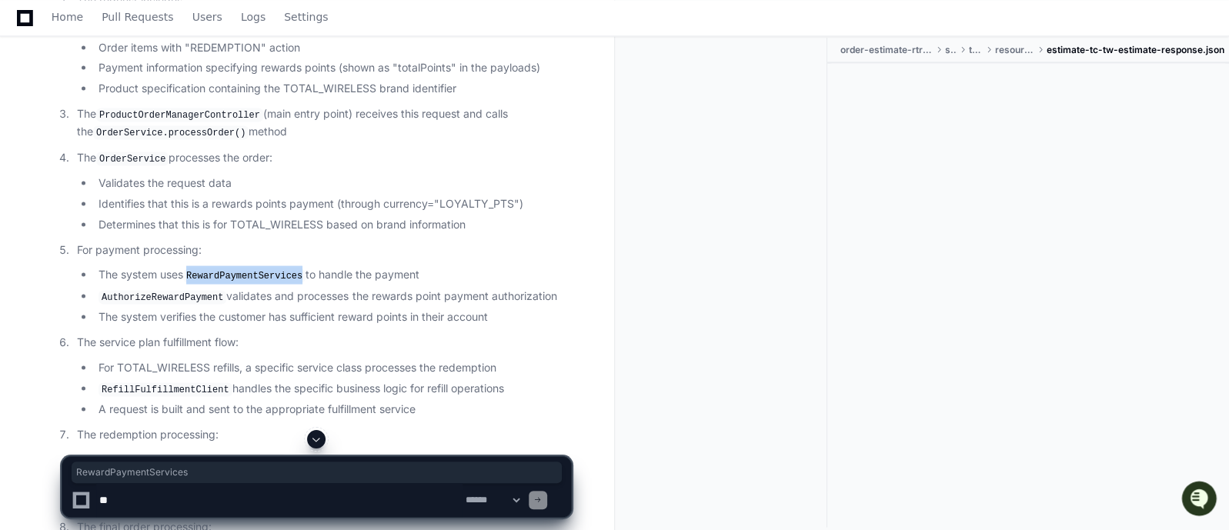
click at [191, 268] on code "RewardPaymentServices" at bounding box center [244, 275] width 122 height 14
drag, startPoint x: 205, startPoint y: 239, endPoint x: 72, endPoint y: 240, distance: 133.9
click at [72, 241] on li "For payment processing: The system uses RewardPaymentServices to handle the pay…" at bounding box center [321, 283] width 499 height 85
click at [473, 220] on ol "Client sends a request to the /order-mgmt/productorder endpoint (likely through…" at bounding box center [312, 305] width 515 height 712
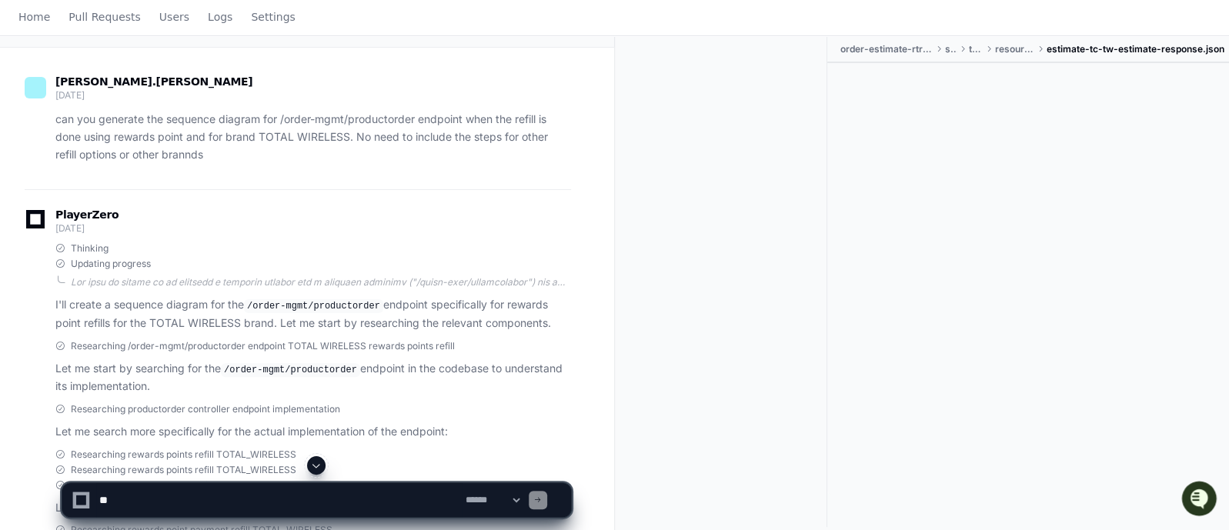
scroll to position [0, 0]
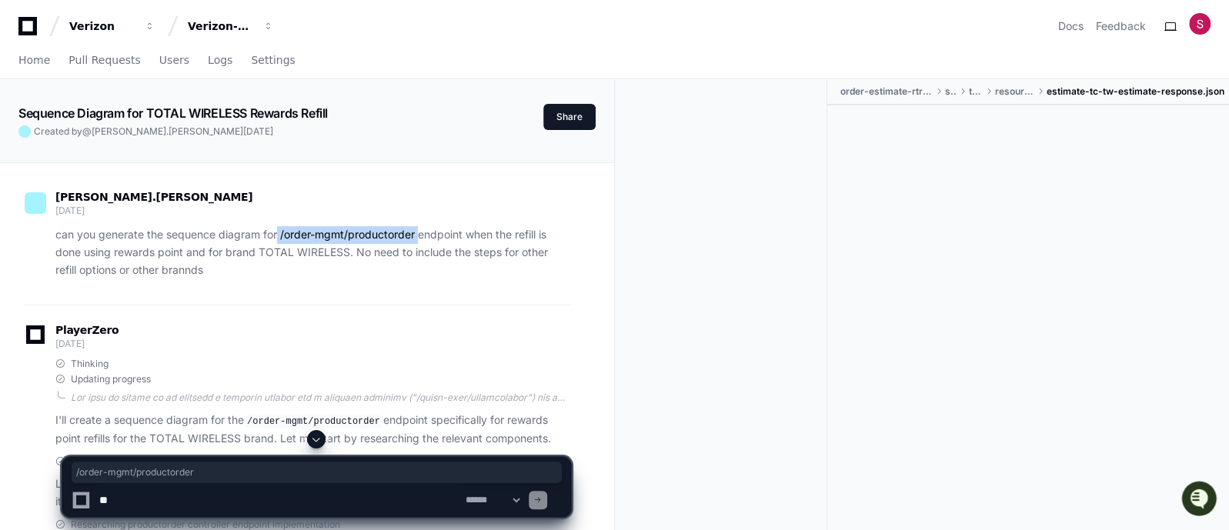
drag, startPoint x: 278, startPoint y: 235, endPoint x: 419, endPoint y: 232, distance: 140.8
click at [419, 232] on p "can you generate the sequence diagram for /order-mgmt/productorder endpoint whe…" at bounding box center [312, 252] width 515 height 52
drag, startPoint x: 465, startPoint y: 232, endPoint x: 282, endPoint y: 235, distance: 183.9
click at [282, 235] on p "can you generate the sequence diagram for /order-mgmt/productorder endpoint whe…" at bounding box center [312, 252] width 515 height 52
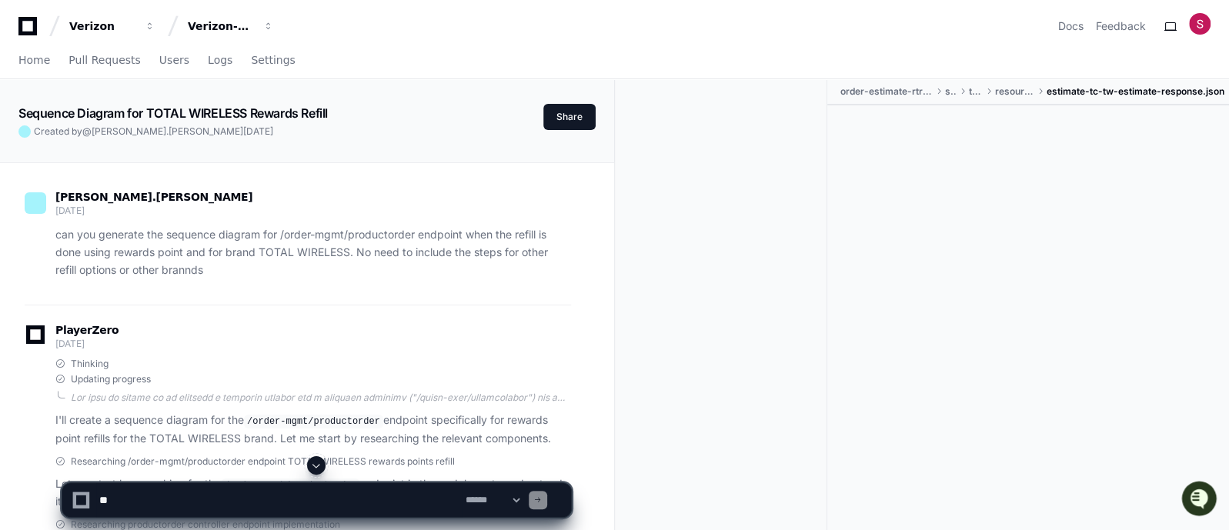
click at [369, 415] on code "/order-mgmt/productorder" at bounding box center [313, 422] width 139 height 14
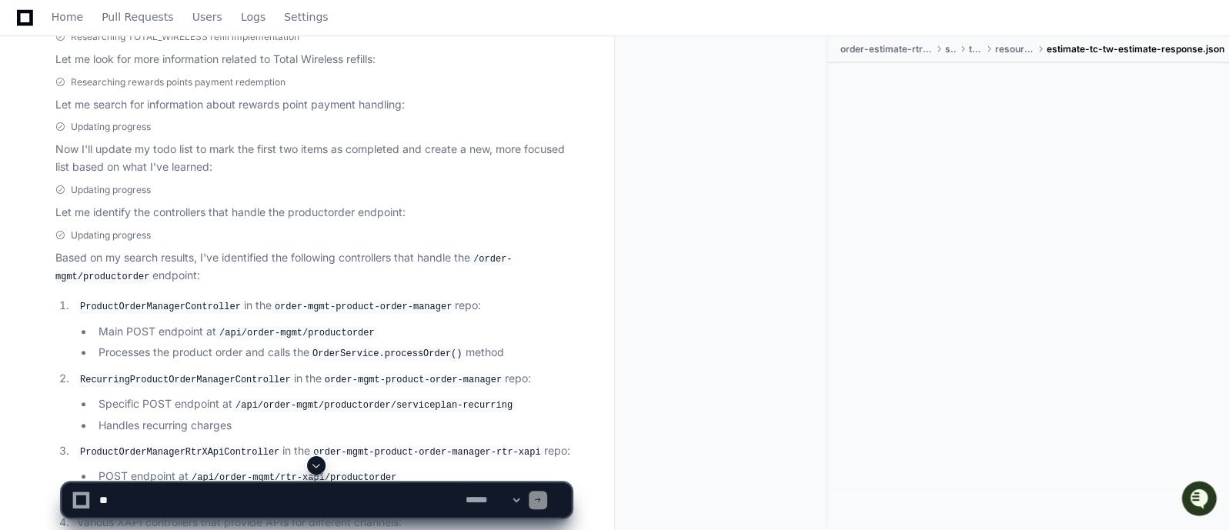
scroll to position [769, 0]
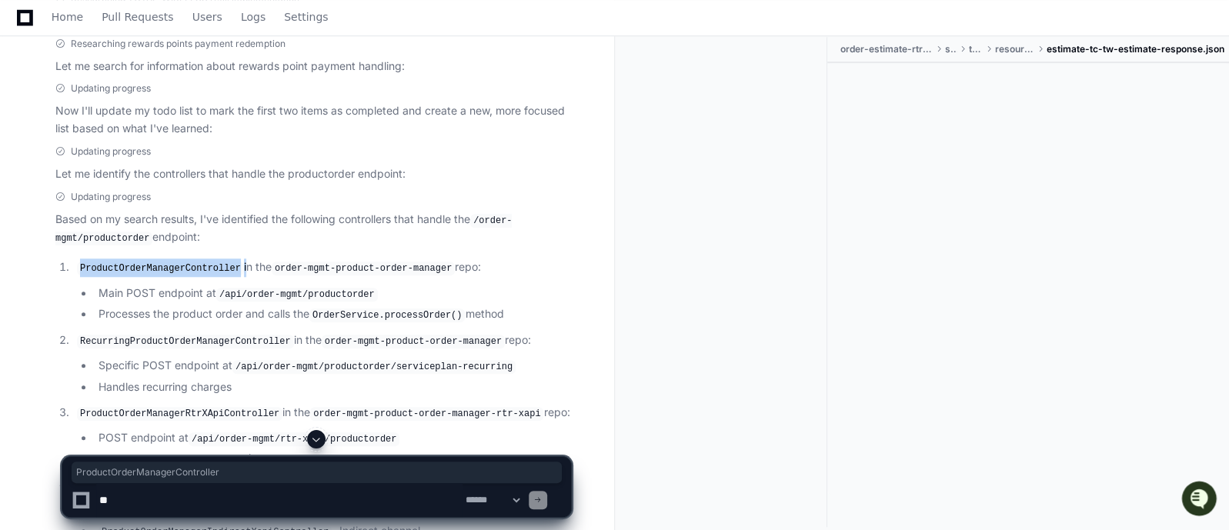
drag, startPoint x: 234, startPoint y: 267, endPoint x: 74, endPoint y: 263, distance: 160.1
click at [74, 263] on li "ProductOrderManagerController in the order-mgmt-product-order-manager repo: Mai…" at bounding box center [321, 290] width 499 height 65
drag, startPoint x: 128, startPoint y: 288, endPoint x: 198, endPoint y: 285, distance: 70.1
click at [198, 285] on li "Main POST endpoint at /api/order-mgmt/productorder" at bounding box center [332, 294] width 477 height 18
drag, startPoint x: 454, startPoint y: 309, endPoint x: 387, endPoint y: 312, distance: 67.0
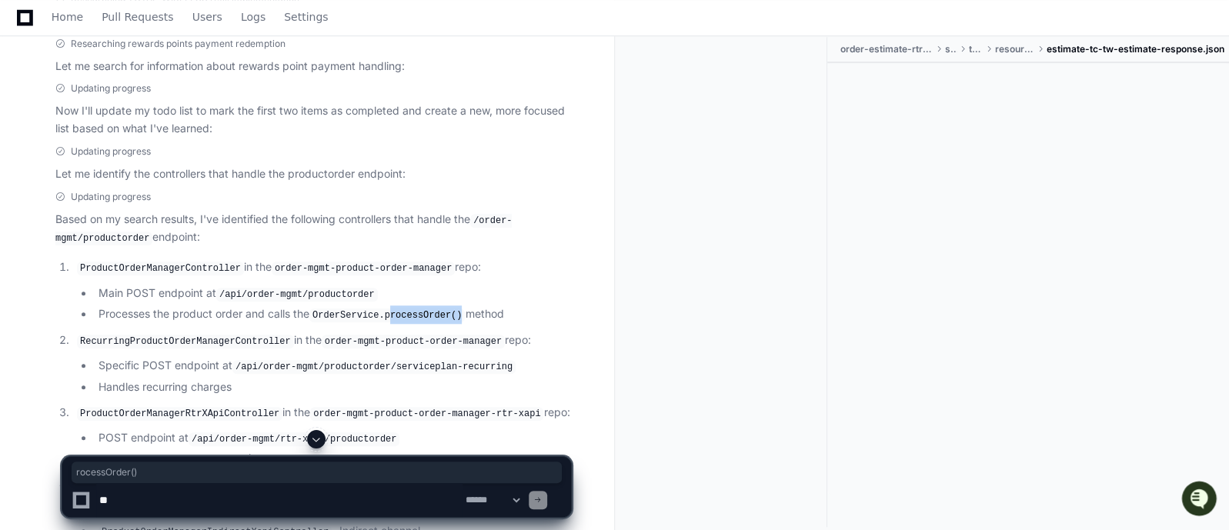
click at [387, 312] on code "OrderService.processOrder()" at bounding box center [386, 316] width 155 height 14
click at [518, 296] on li "Main POST endpoint at /api/order-mgmt/productorder" at bounding box center [332, 294] width 477 height 18
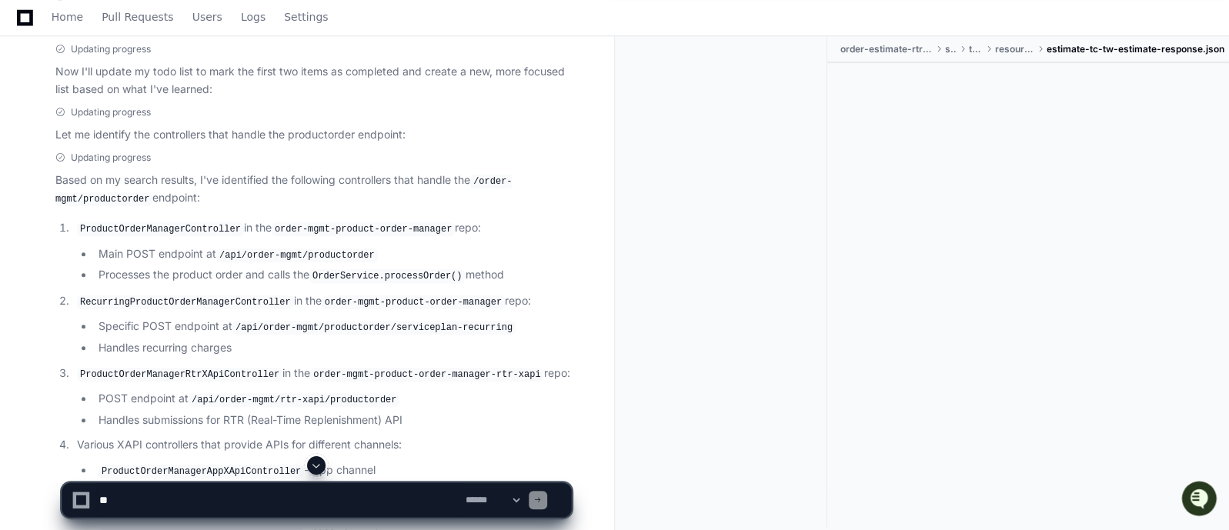
scroll to position [846, 0]
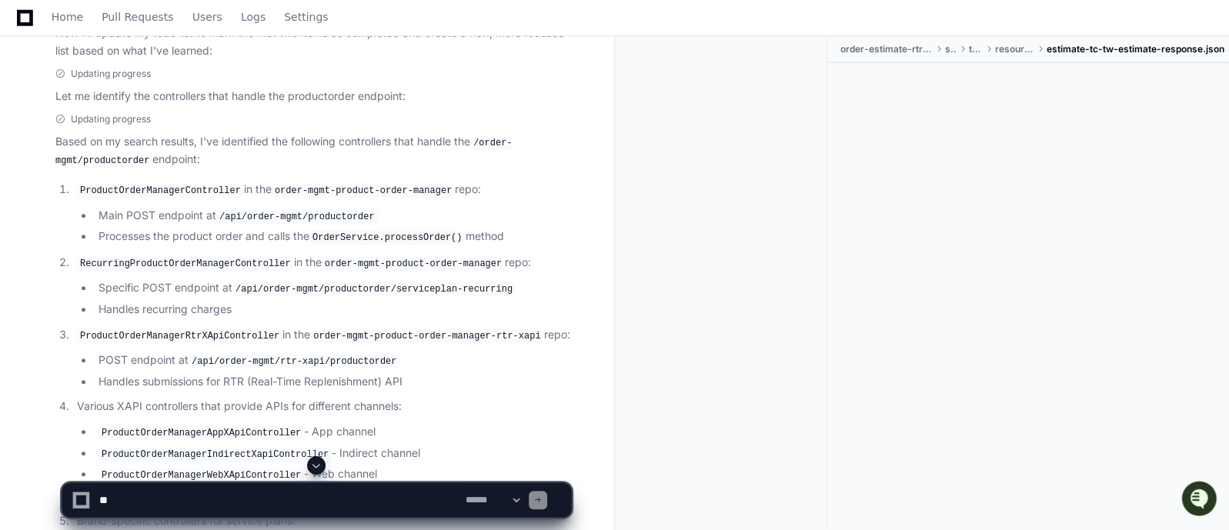
click at [345, 301] on li "Handles recurring charges" at bounding box center [332, 310] width 477 height 18
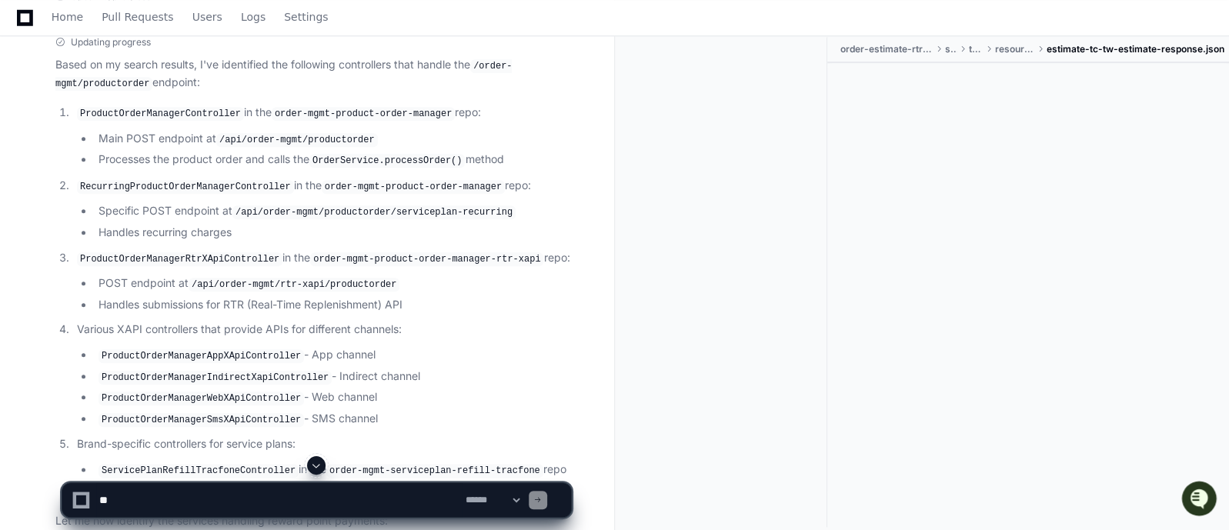
scroll to position [962, 0]
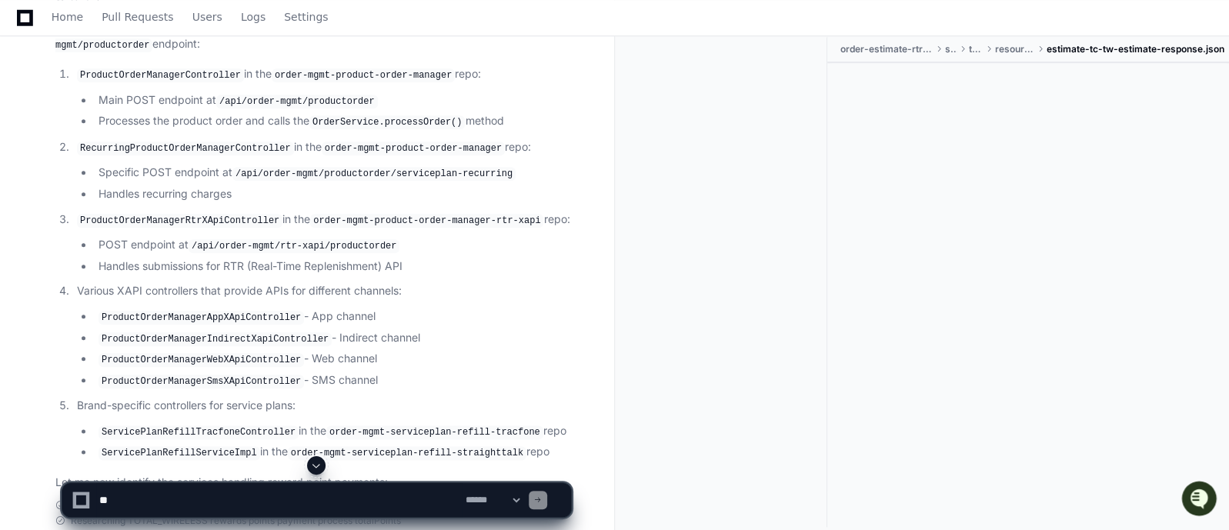
click at [479, 308] on li "ProductOrderManagerAppXApiController - App channel" at bounding box center [332, 317] width 477 height 18
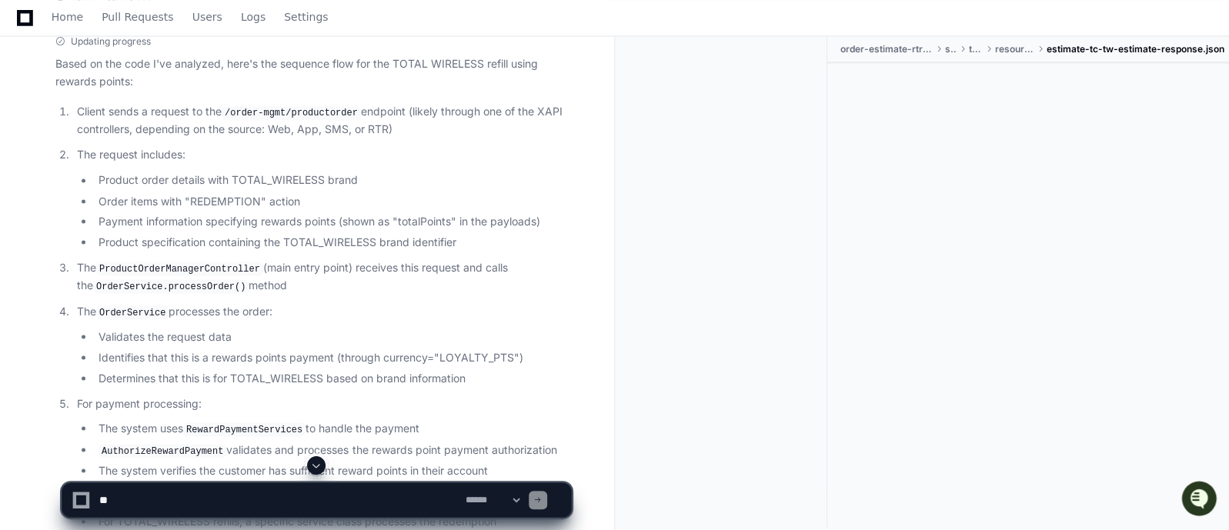
scroll to position [1693, 0]
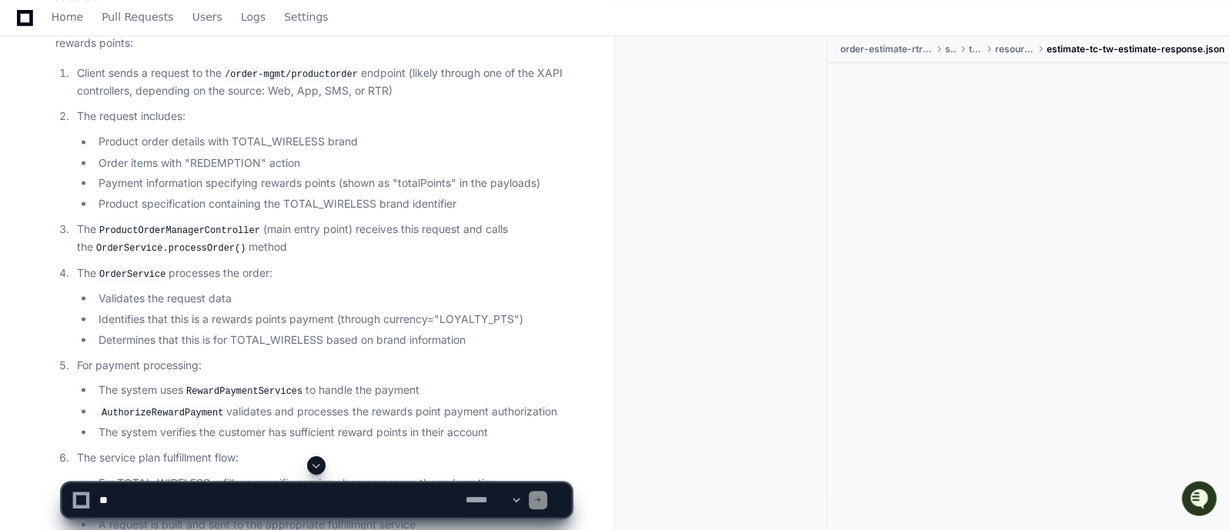
click at [371, 264] on p "The OrderService processes the order:" at bounding box center [324, 273] width 494 height 18
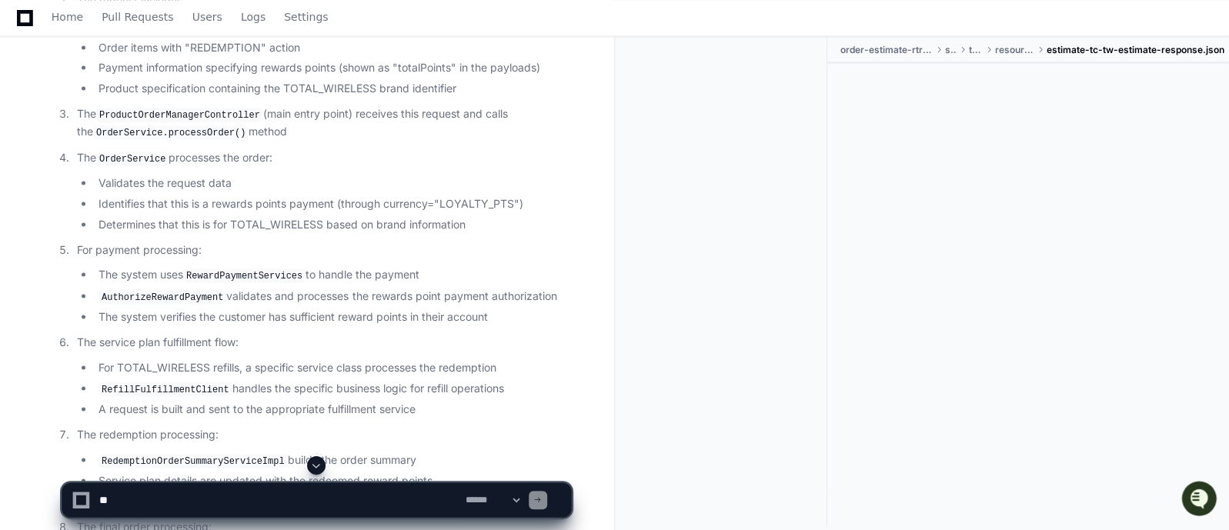
scroll to position [1846, 0]
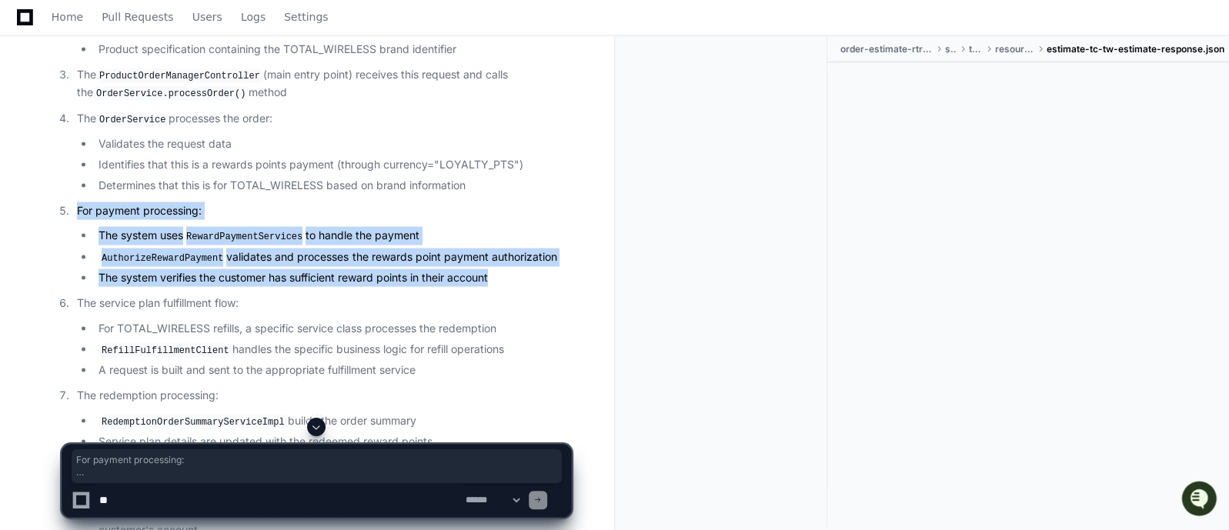
drag, startPoint x: 76, startPoint y: 196, endPoint x: 502, endPoint y: 265, distance: 430.9
click at [502, 265] on li "For payment processing: The system uses RewardPaymentServices to handle the pay…" at bounding box center [321, 244] width 499 height 85
copy li "For payment processing: The system uses RewardPaymentServices to handle the pay…"
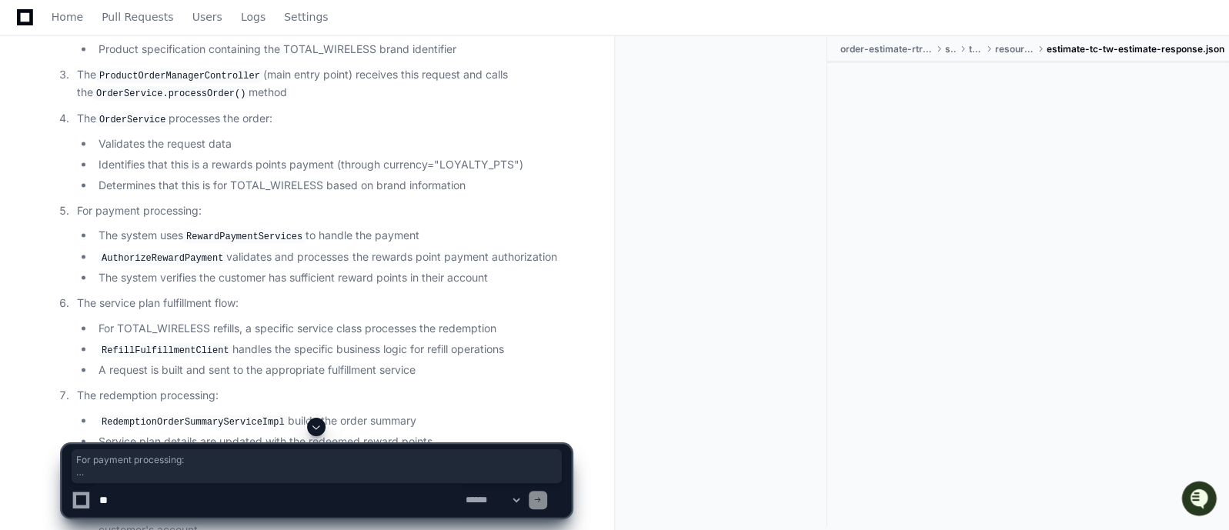
click at [422, 295] on p "The service plan fulfillment flow:" at bounding box center [324, 304] width 494 height 18
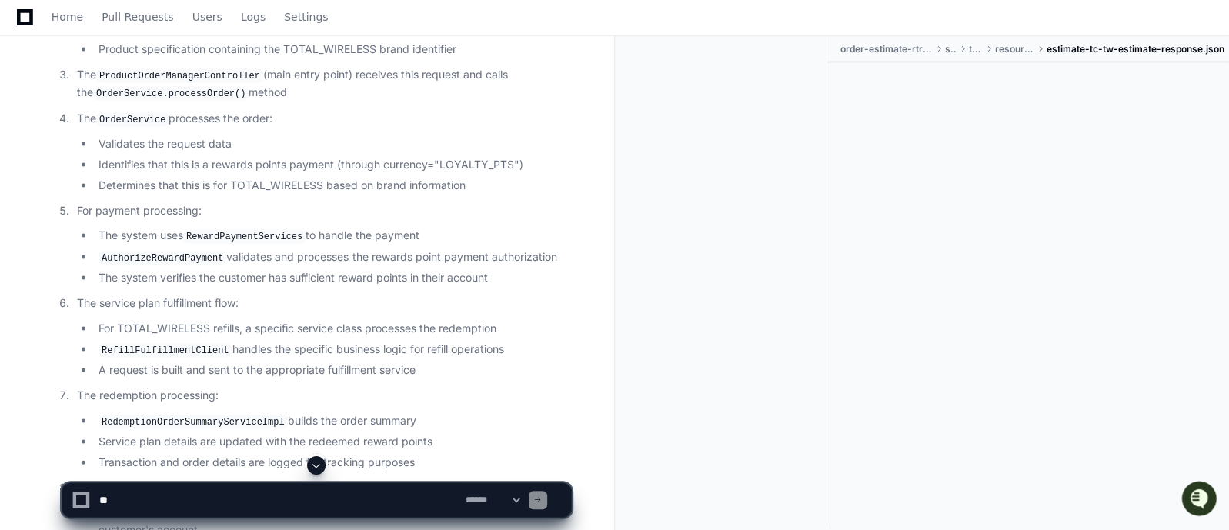
click at [445, 362] on li "A request is built and sent to the appropriate fulfillment service" at bounding box center [332, 371] width 477 height 18
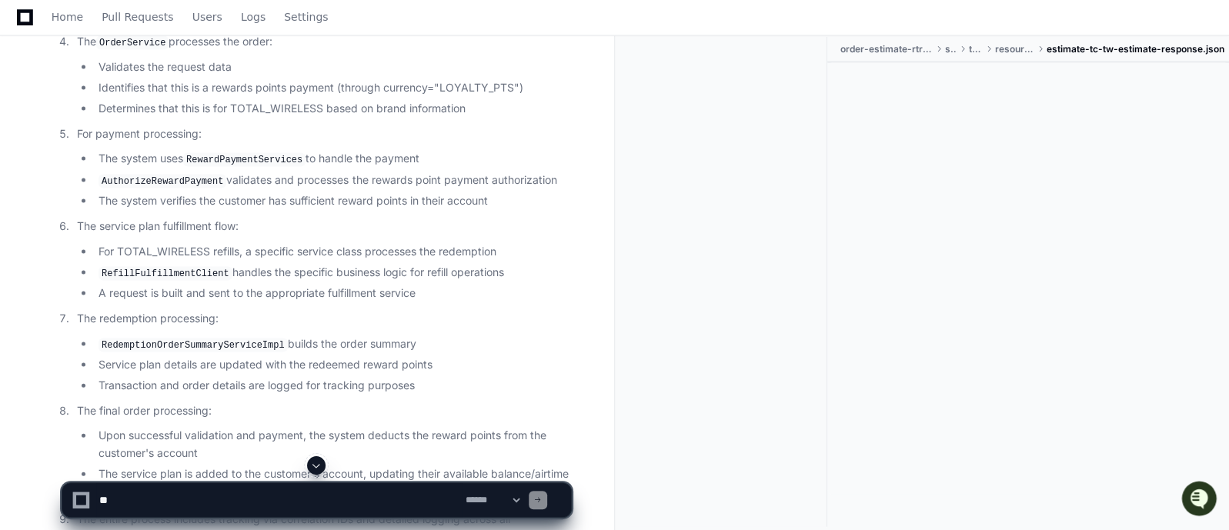
scroll to position [1962, 0]
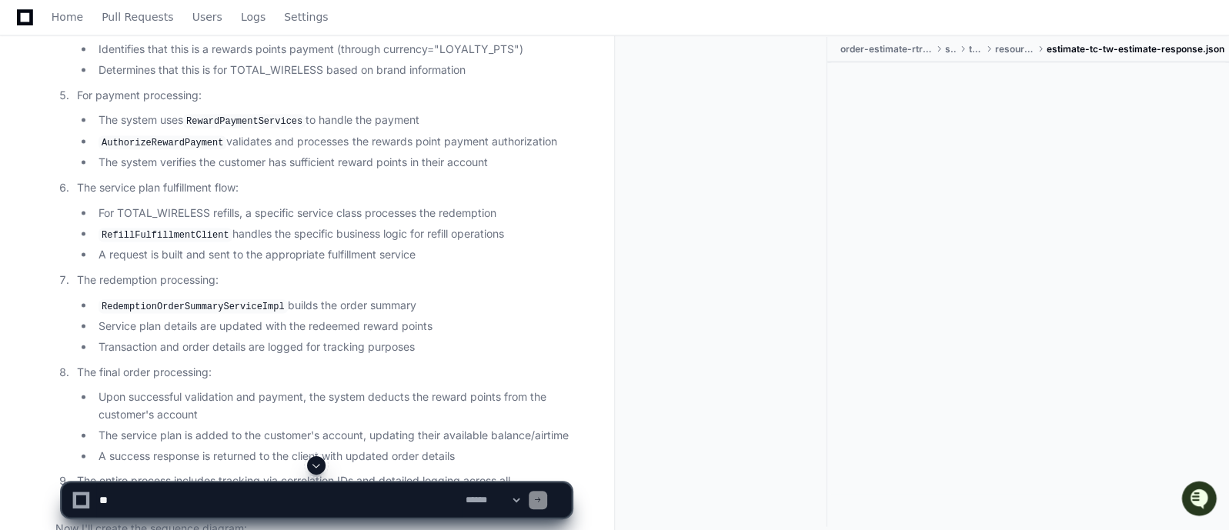
click at [415, 364] on p "The final order processing:" at bounding box center [324, 373] width 494 height 18
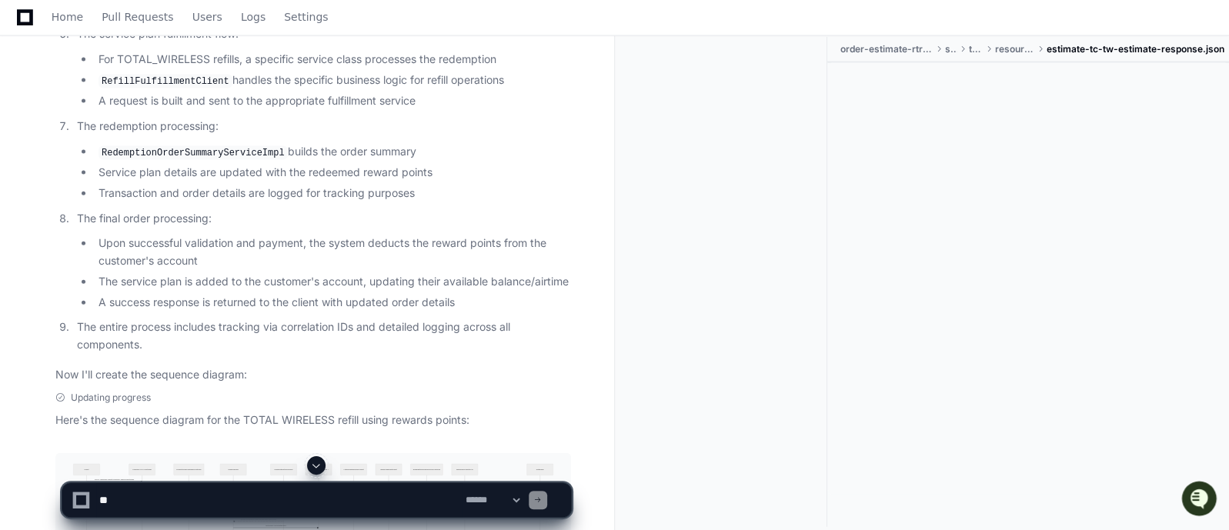
scroll to position [2154, 0]
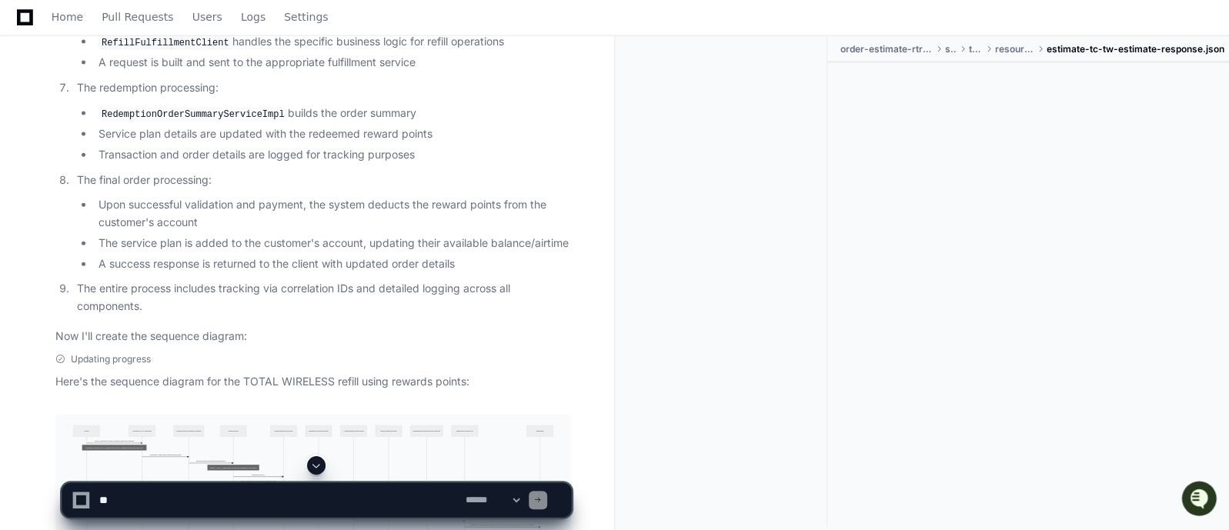
click at [365, 292] on p "The entire process includes tracking via correlation IDs and detailed logging a…" at bounding box center [324, 297] width 494 height 35
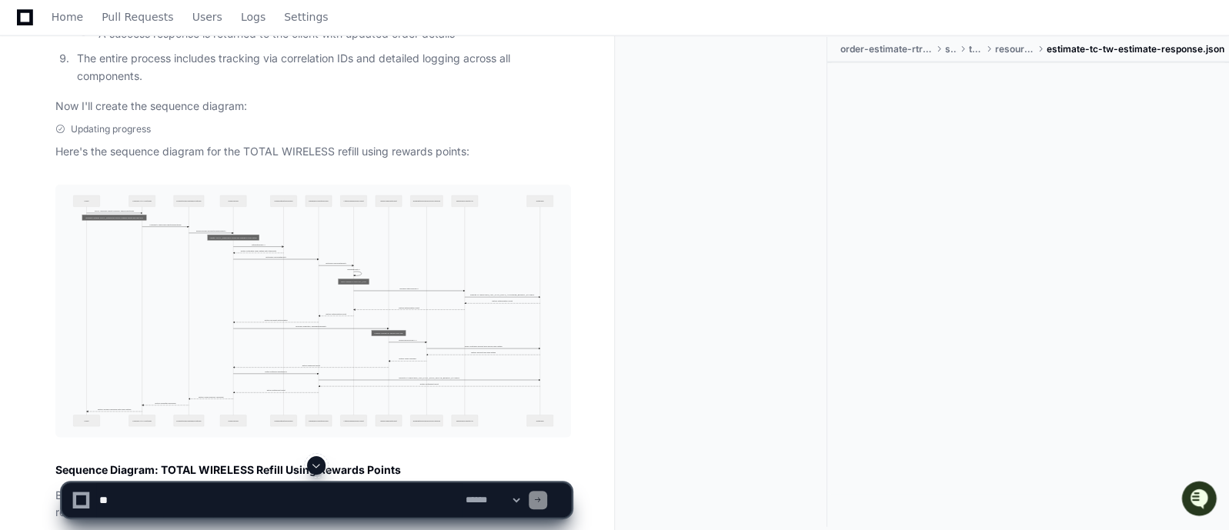
scroll to position [2423, 0]
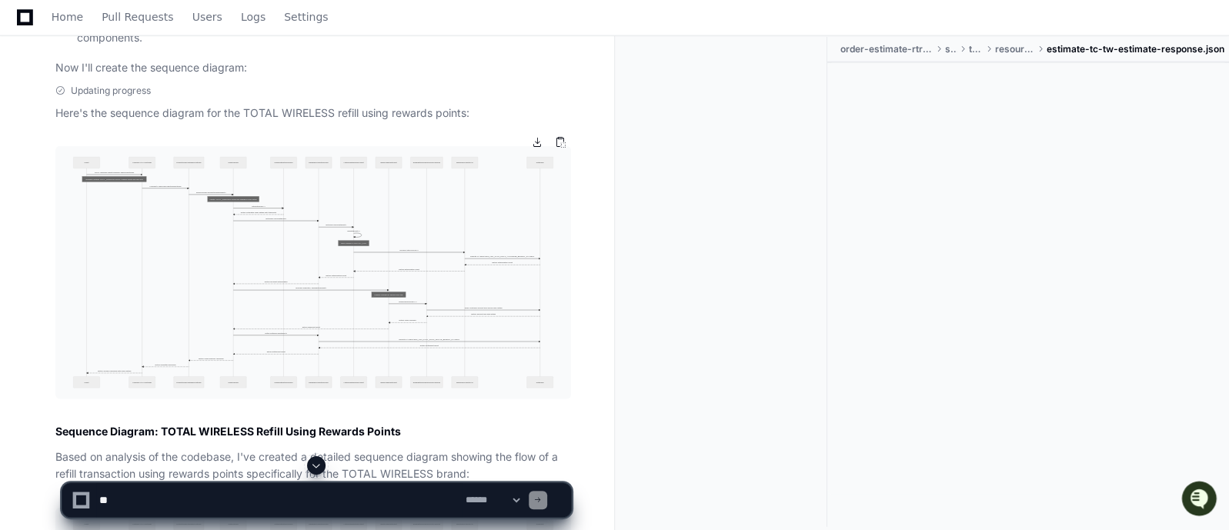
click at [288, 286] on img at bounding box center [312, 272] width 515 height 253
click at [536, 142] on button at bounding box center [536, 142] width 23 height 23
click at [357, 59] on p "Now I'll create the sequence diagram:" at bounding box center [312, 68] width 515 height 18
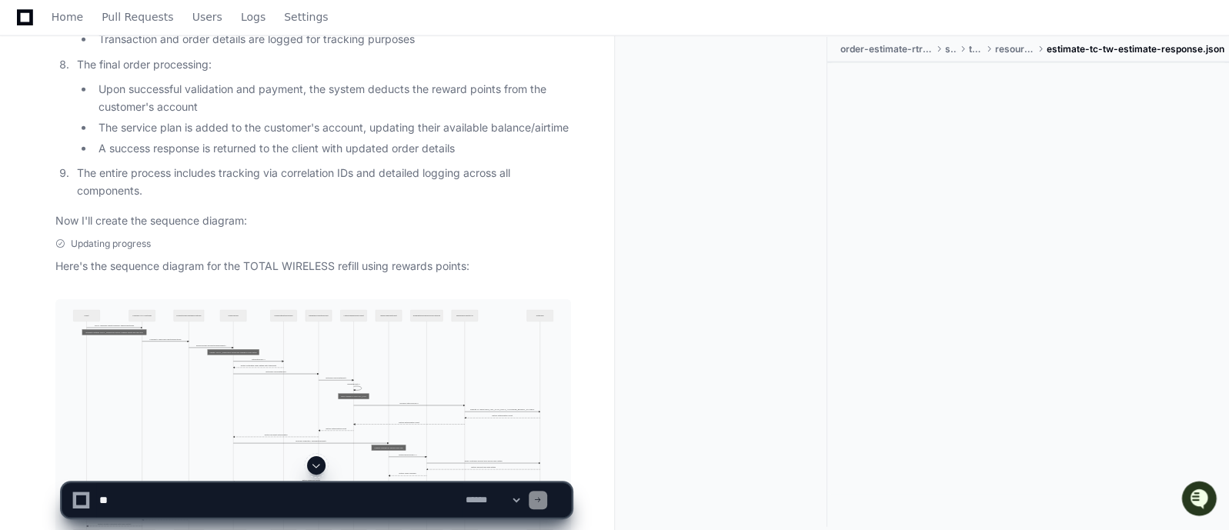
scroll to position [2231, 0]
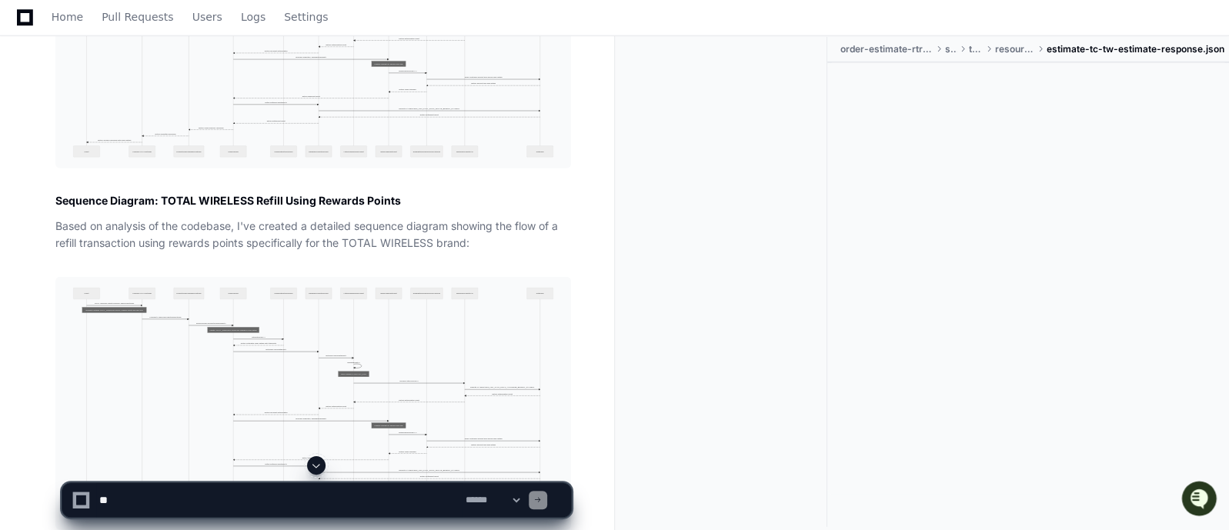
scroll to position [2692, 0]
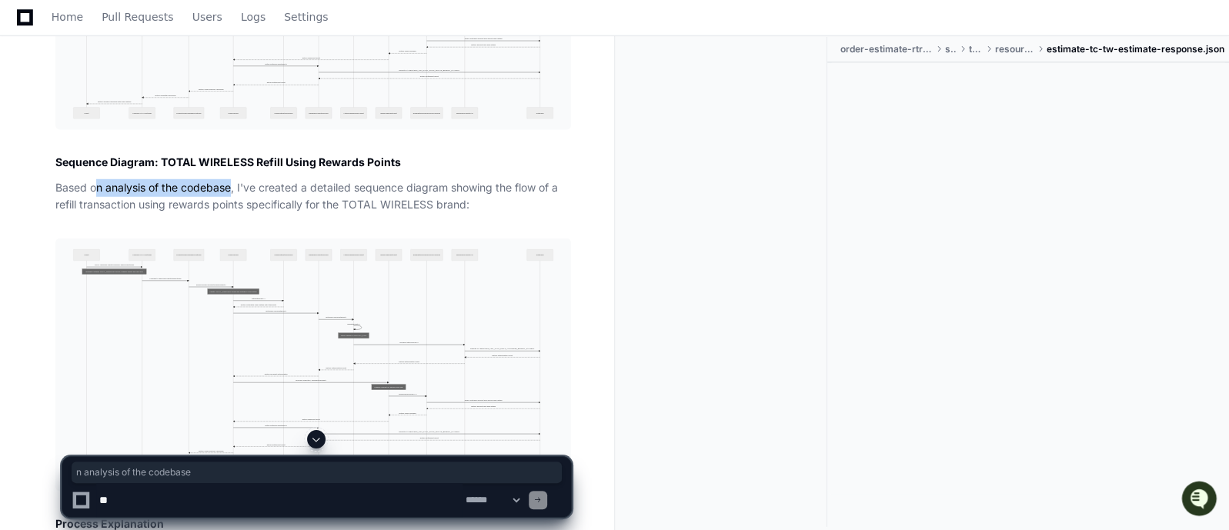
drag, startPoint x: 99, startPoint y: 171, endPoint x: 233, endPoint y: 171, distance: 133.9
click at [233, 179] on p "Based on analysis of the codebase, I've created a detailed sequence diagram sho…" at bounding box center [312, 196] width 515 height 35
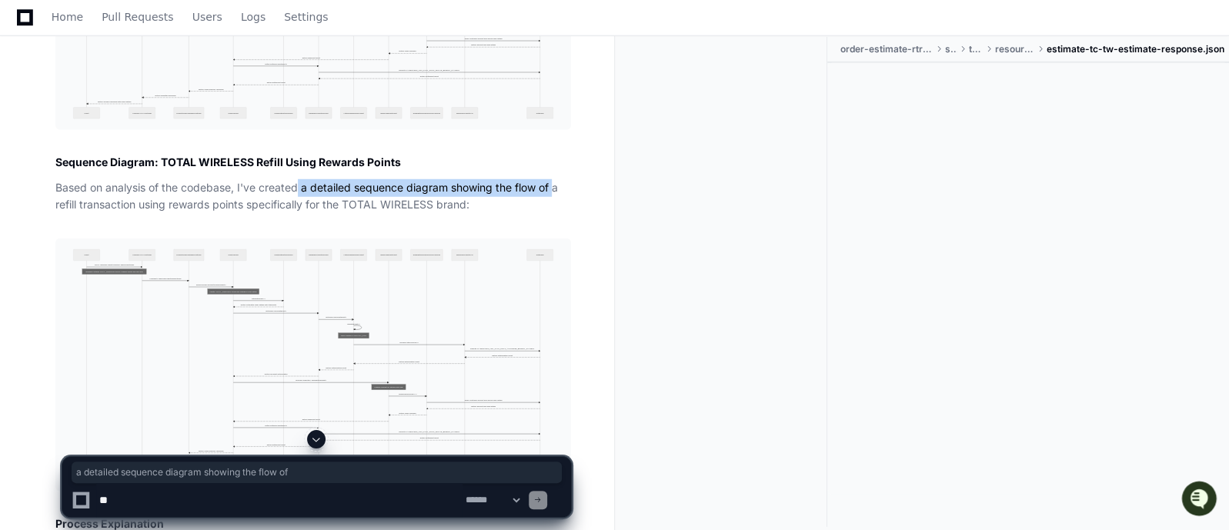
drag, startPoint x: 300, startPoint y: 172, endPoint x: 554, endPoint y: 174, distance: 253.9
click at [554, 179] on p "Based on analysis of the codebase, I've created a detailed sequence diagram sho…" at bounding box center [312, 196] width 515 height 35
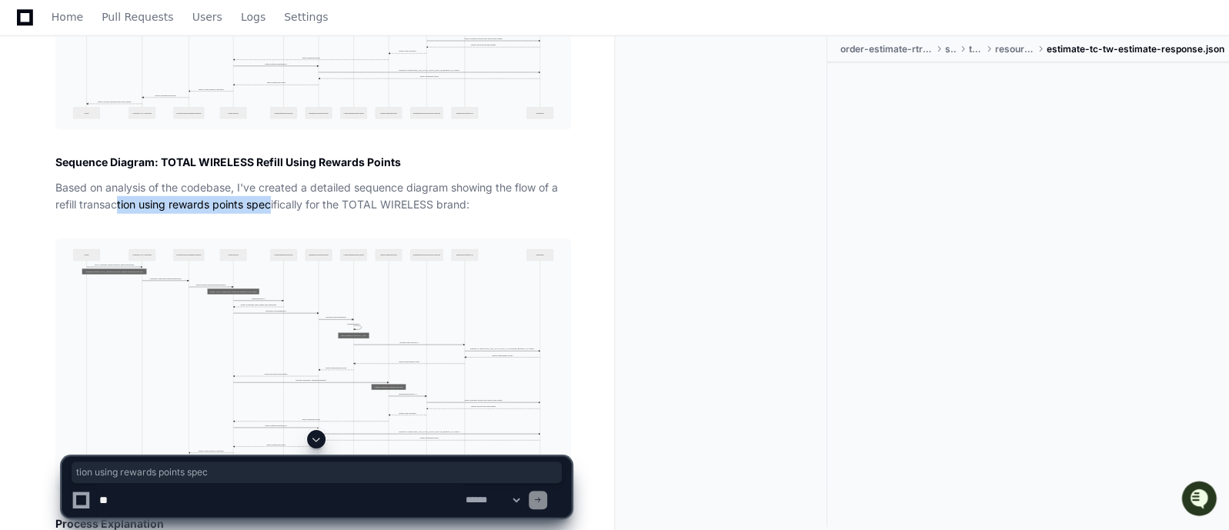
drag, startPoint x: 119, startPoint y: 186, endPoint x: 271, endPoint y: 191, distance: 151.6
click at [271, 191] on p "Based on analysis of the codebase, I've created a detailed sequence diagram sho…" at bounding box center [312, 196] width 515 height 35
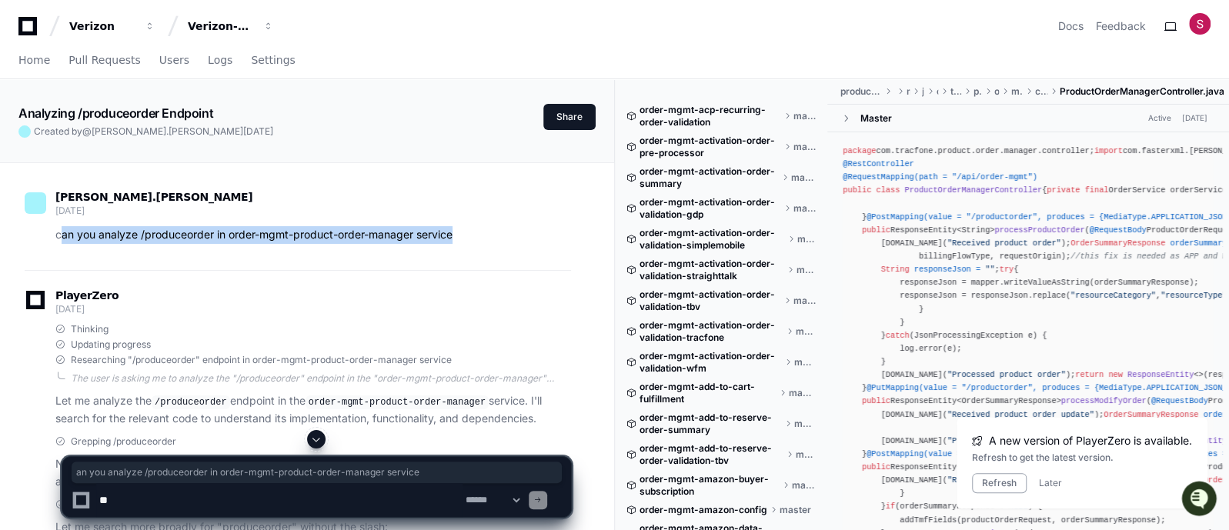
drag, startPoint x: 459, startPoint y: 237, endPoint x: 59, endPoint y: 236, distance: 399.3
click at [59, 236] on p "can you analyze /produceorder in order-mgmt-product-order-manager service" at bounding box center [312, 235] width 515 height 18
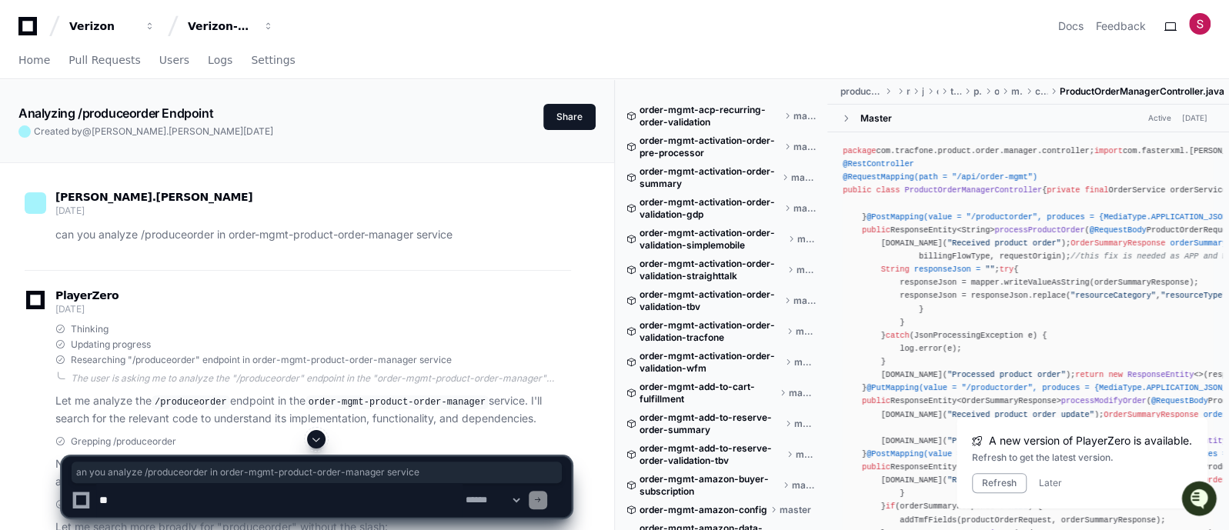
click at [323, 335] on div "Thinking Updating progress Researching "/produceorder" endpoint in order-mgmt-p…" at bounding box center [312, 344] width 515 height 43
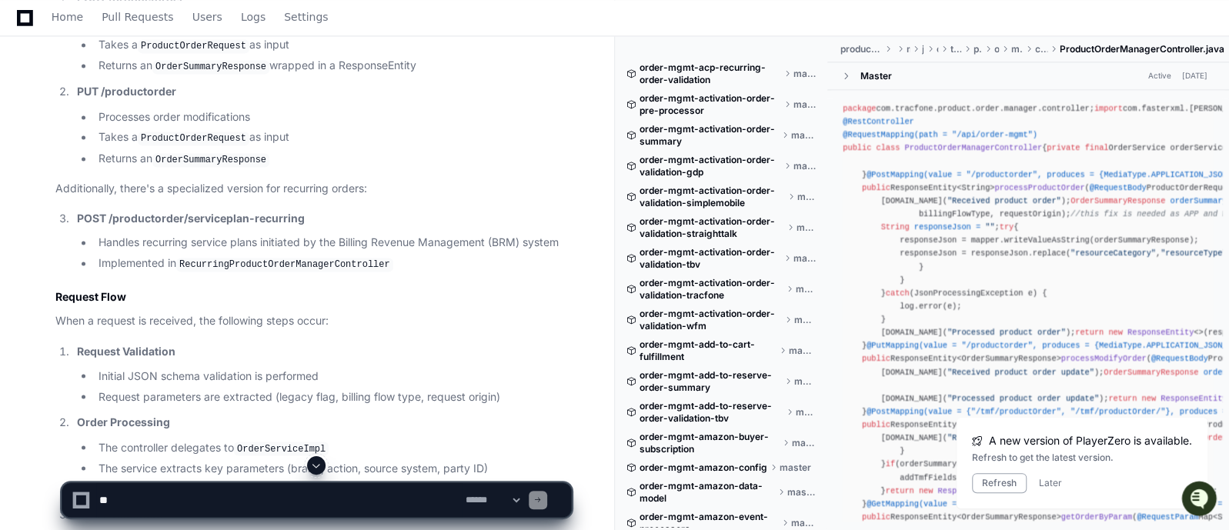
scroll to position [1538, 0]
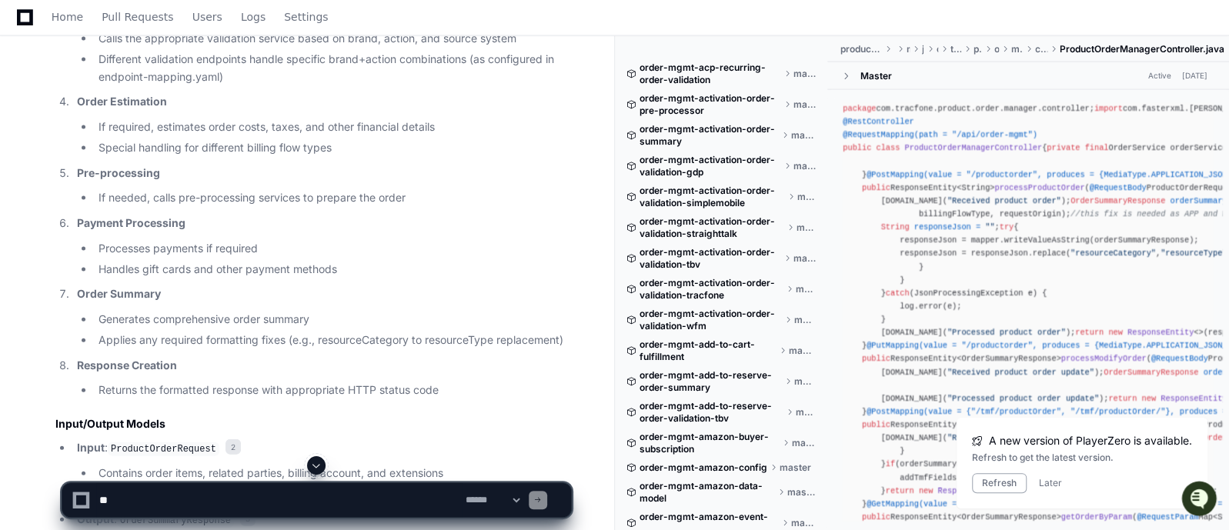
scroll to position [2039, 0]
